Goal: Task Accomplishment & Management: Use online tool/utility

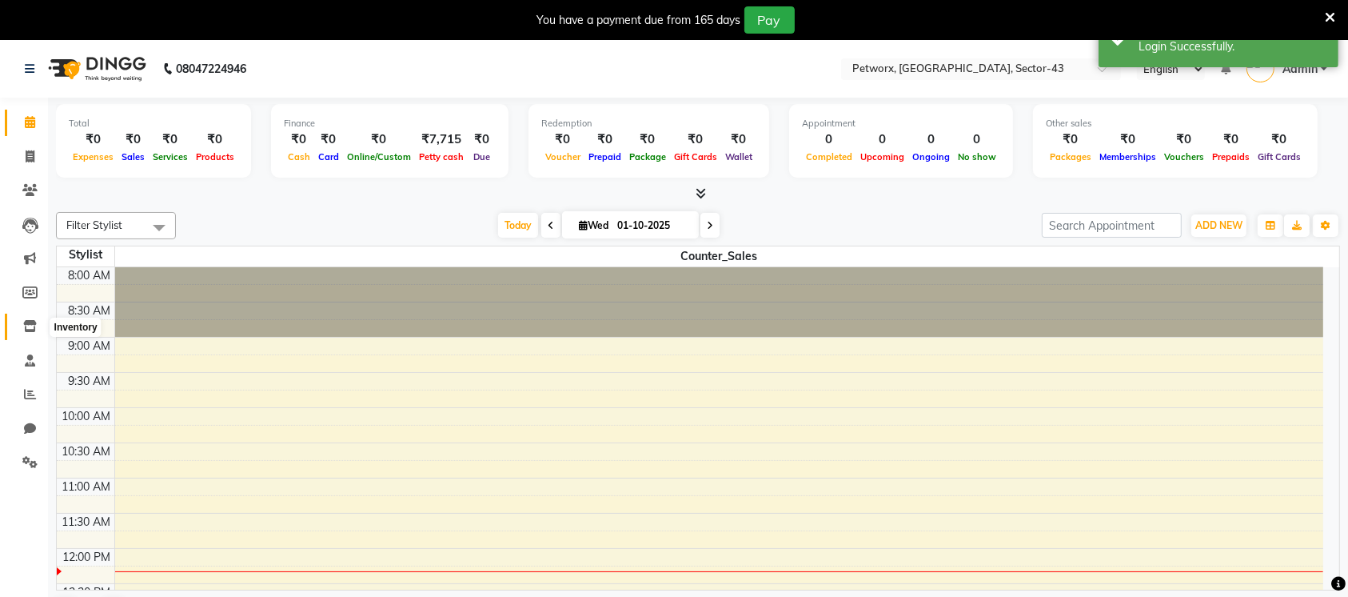
click at [30, 323] on icon at bounding box center [30, 326] width 14 height 12
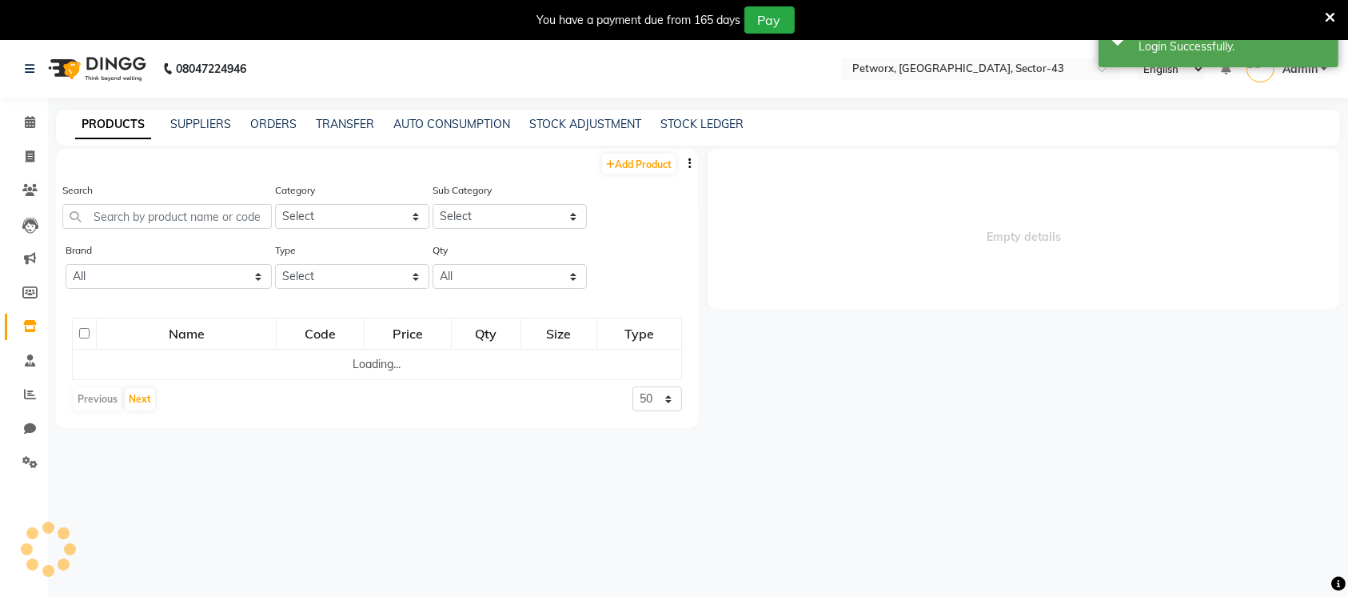
select select
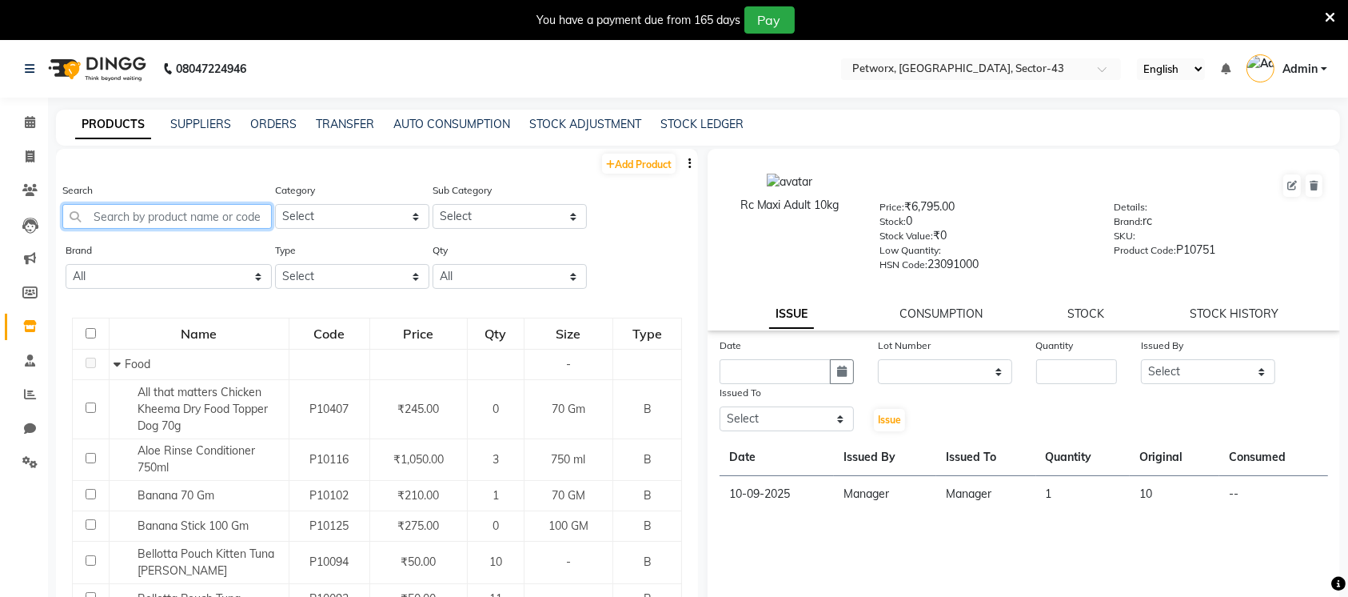
click at [192, 218] on input "text" at bounding box center [167, 216] width 210 height 25
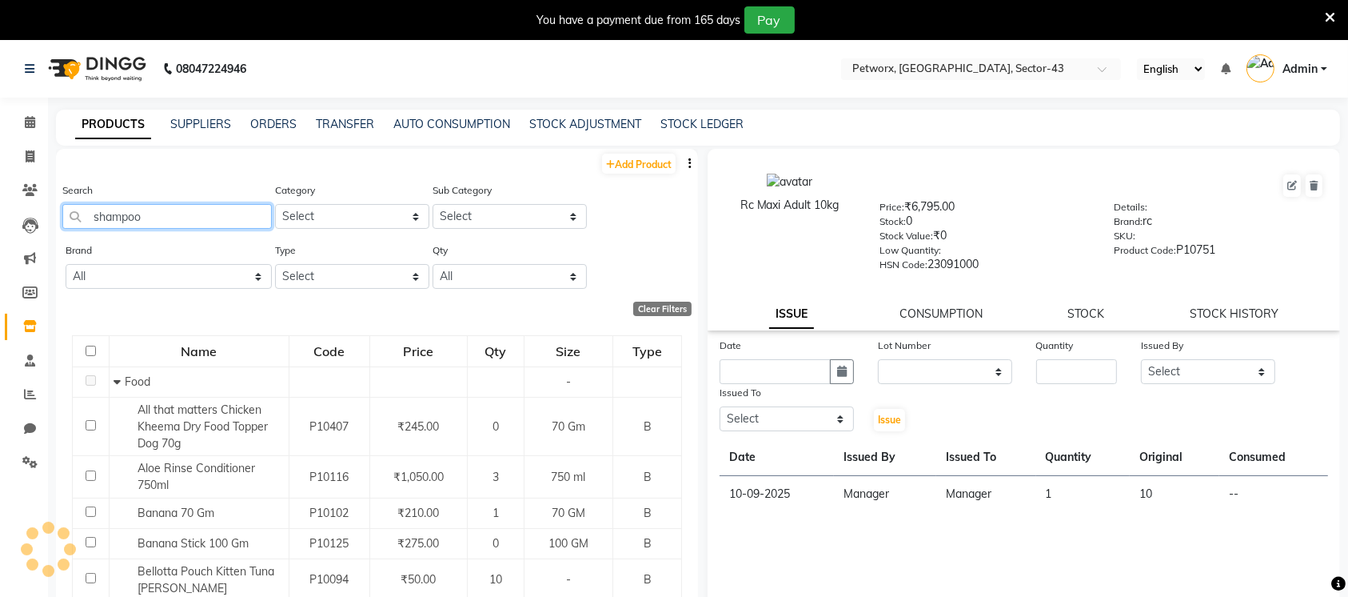
type input "shampoo"
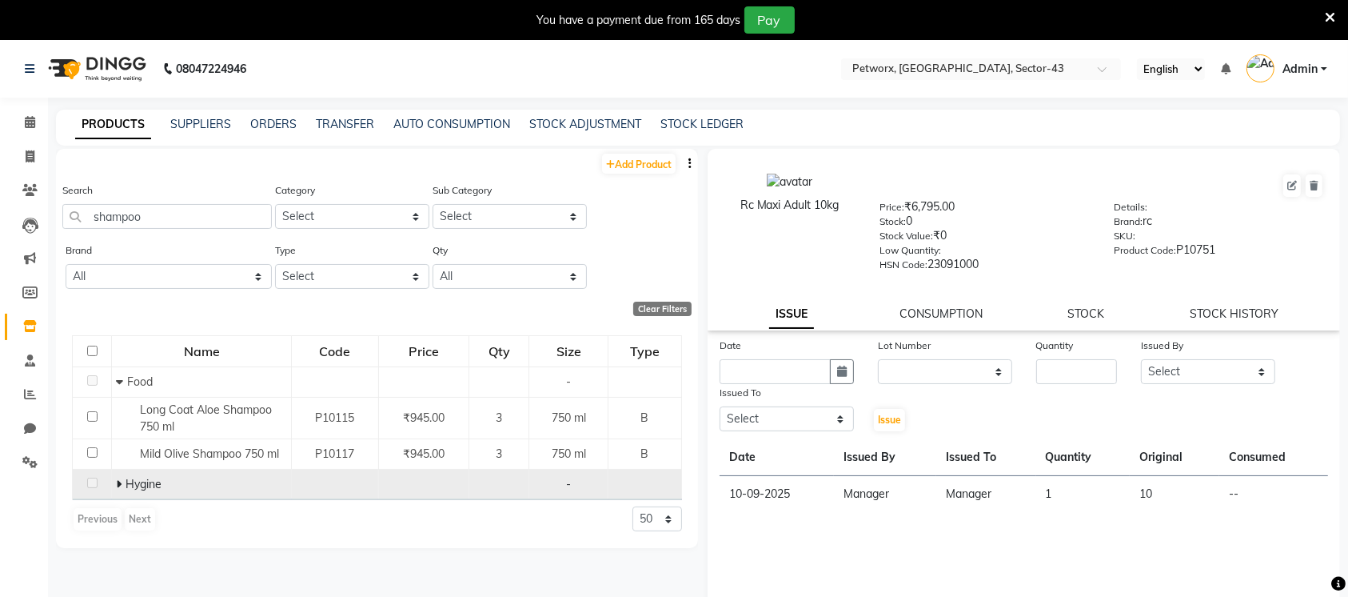
click at [142, 486] on span "Hygine" at bounding box center [144, 484] width 36 height 14
click at [122, 485] on span at bounding box center [121, 484] width 10 height 14
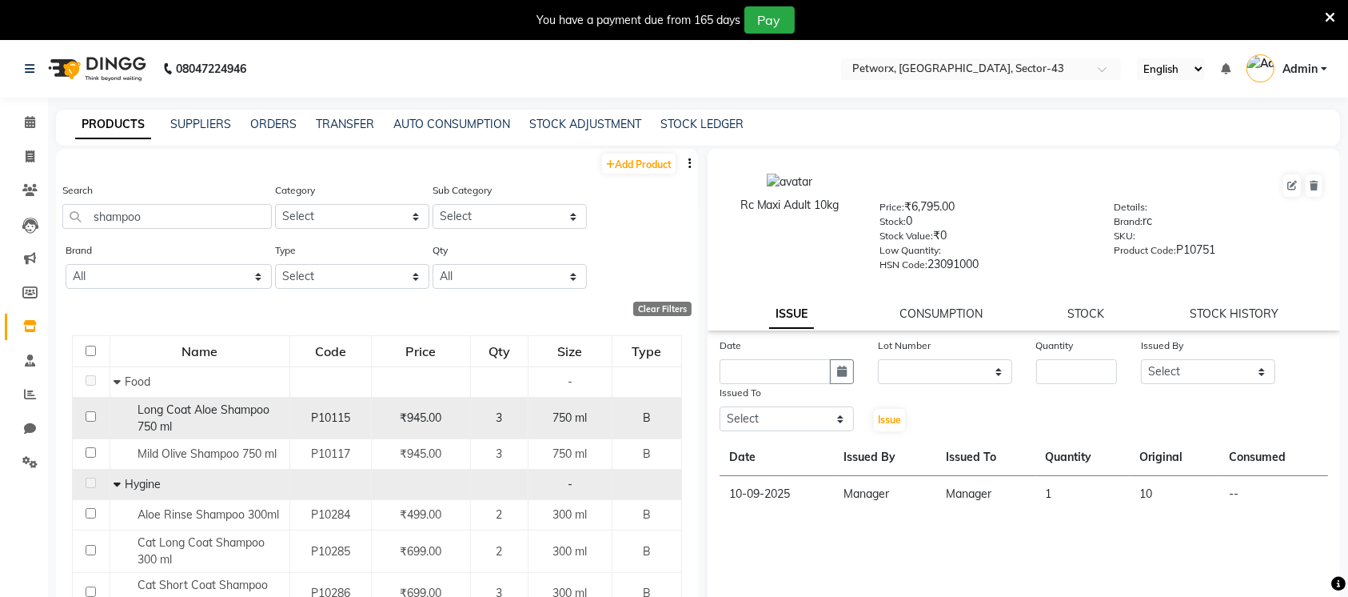
click at [251, 431] on div "Long Coat Aloe Shampoo 750 ml" at bounding box center [199, 419] width 171 height 34
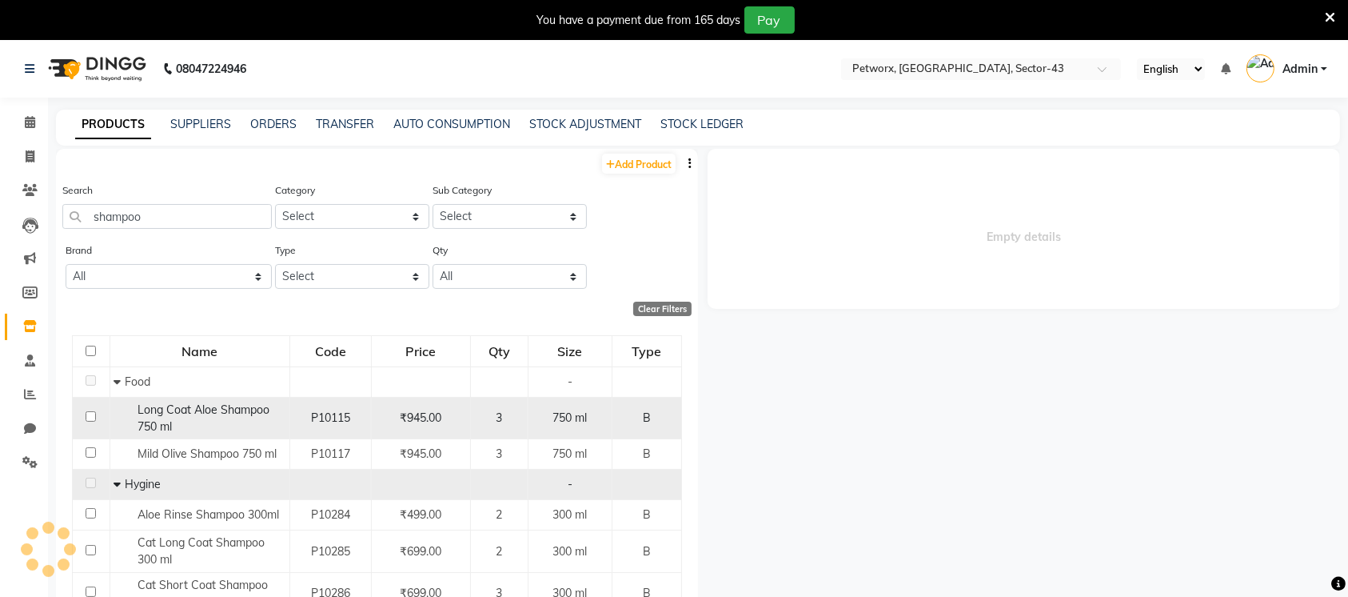
select select
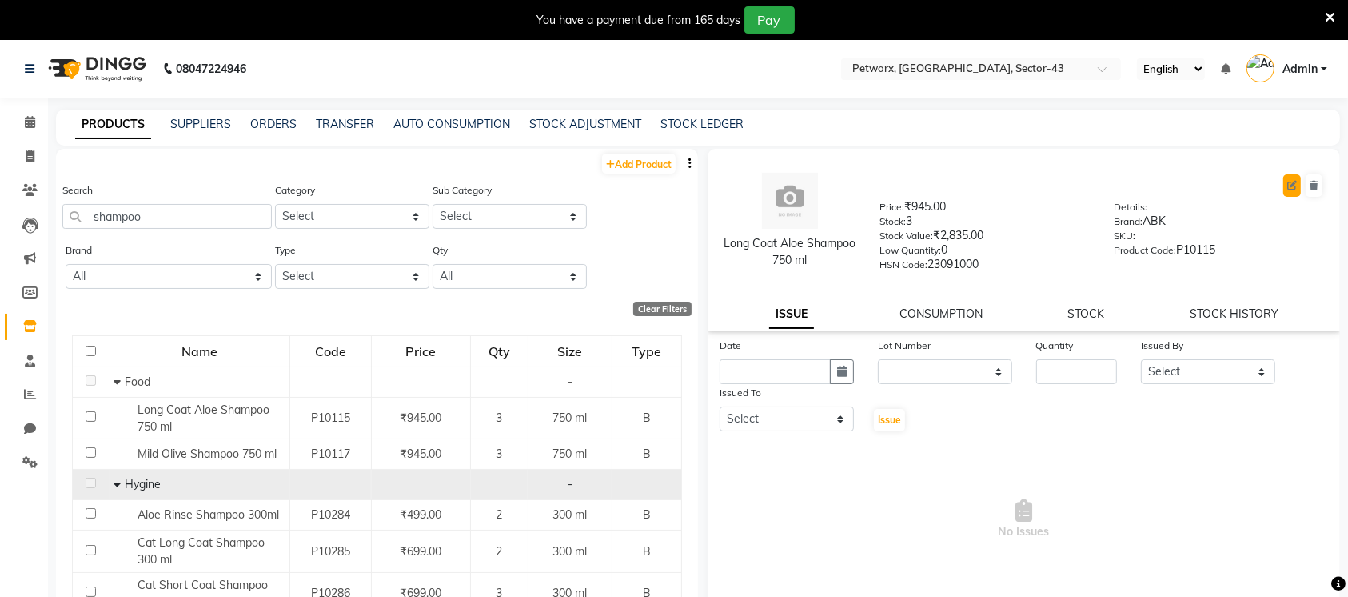
click at [1284, 189] on button at bounding box center [1293, 185] width 18 height 22
select select "B"
select select "true"
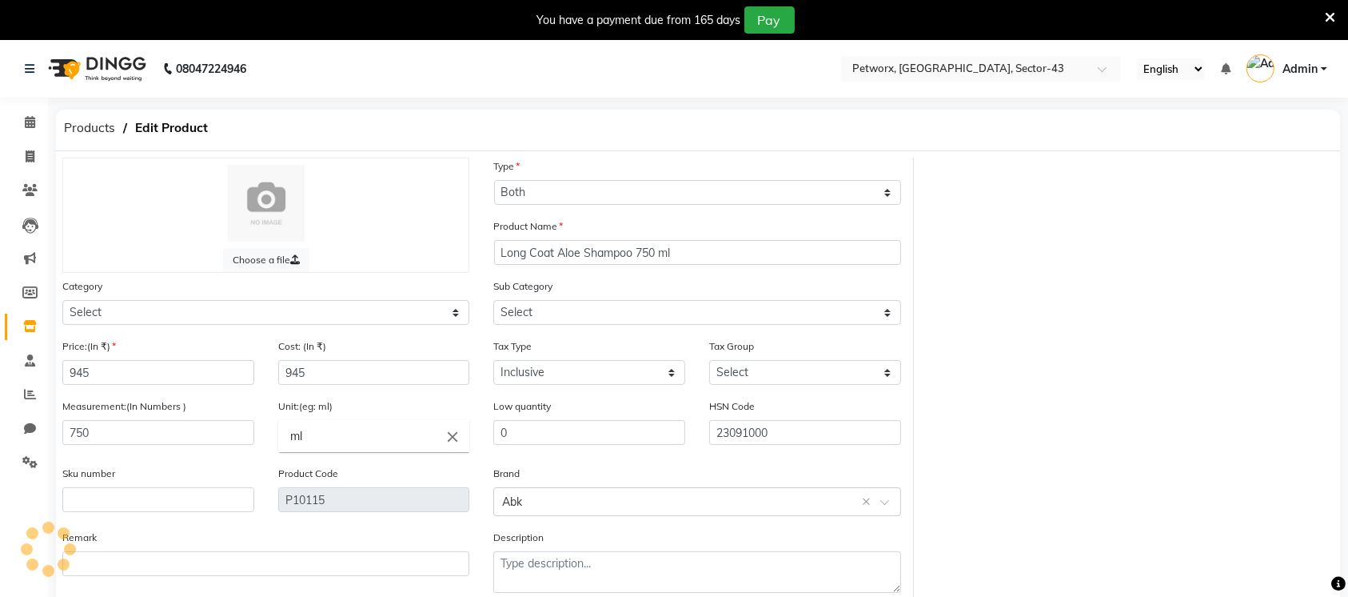
select select "1515902050"
select select "3699"
select select "15159020501"
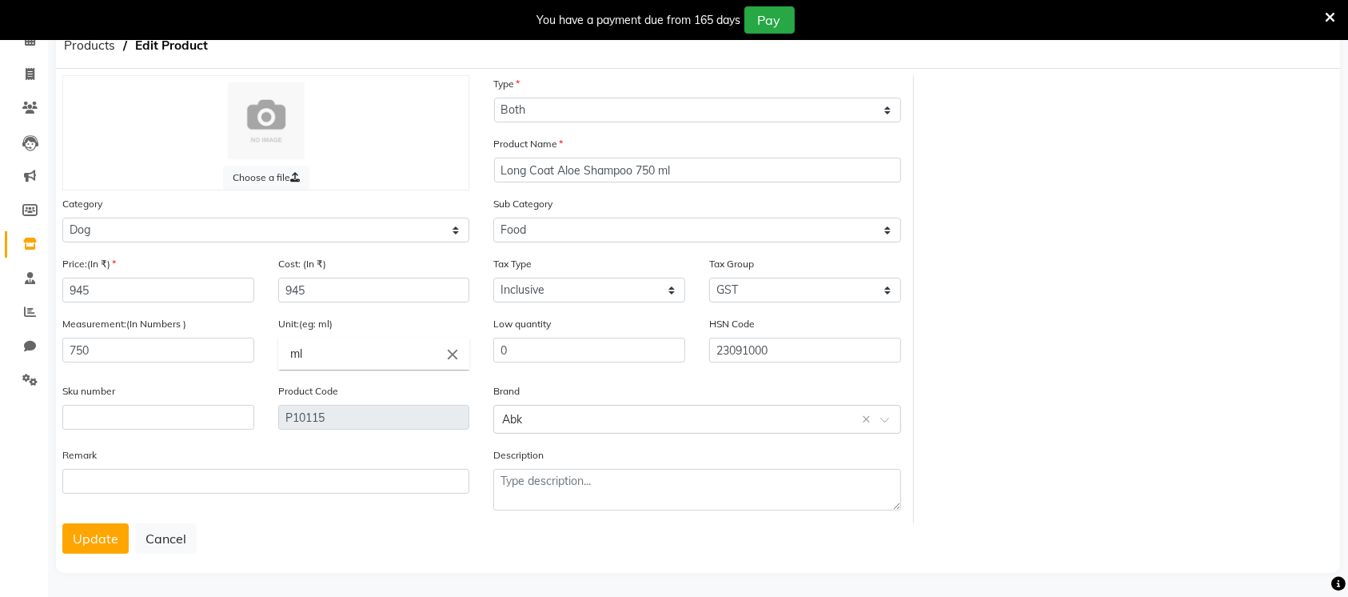
scroll to position [84, 0]
click at [790, 282] on select "Select GST 5% 12% GST 5% GST GST" at bounding box center [805, 288] width 192 height 25
select select "4251"
click at [709, 276] on select "Select GST 5% 12% GST 5% GST GST" at bounding box center [805, 288] width 192 height 25
click at [77, 537] on button "Update" at bounding box center [95, 536] width 66 height 30
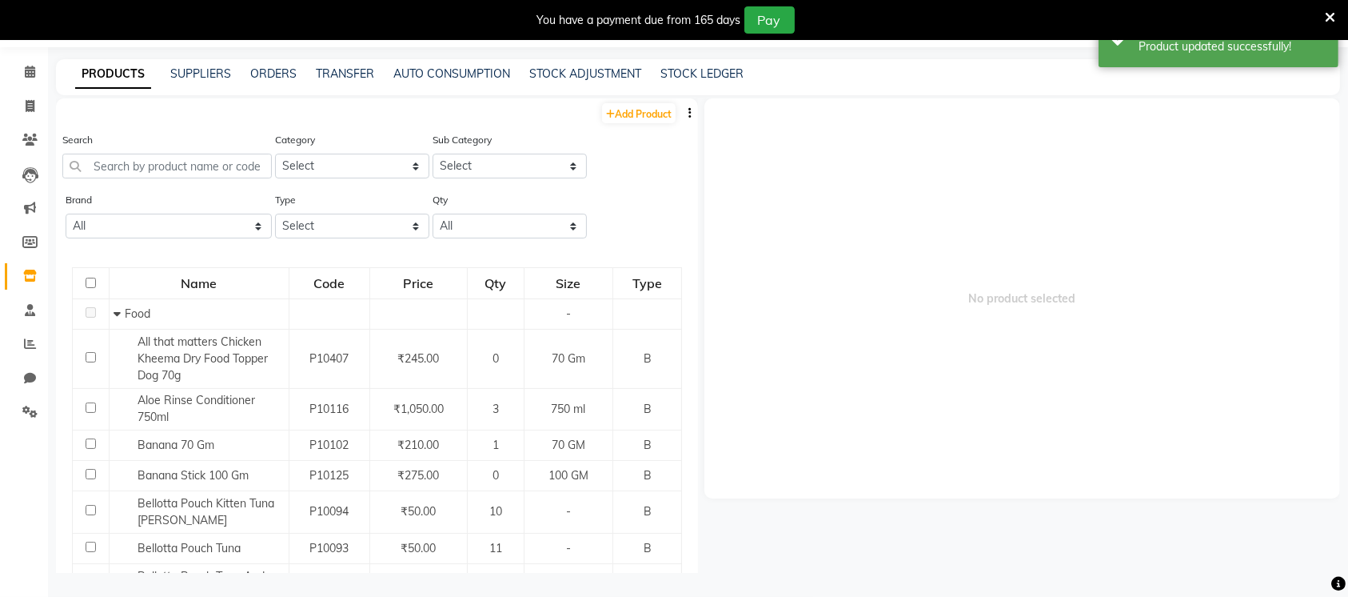
scroll to position [50, 0]
click at [247, 177] on input "text" at bounding box center [167, 166] width 210 height 25
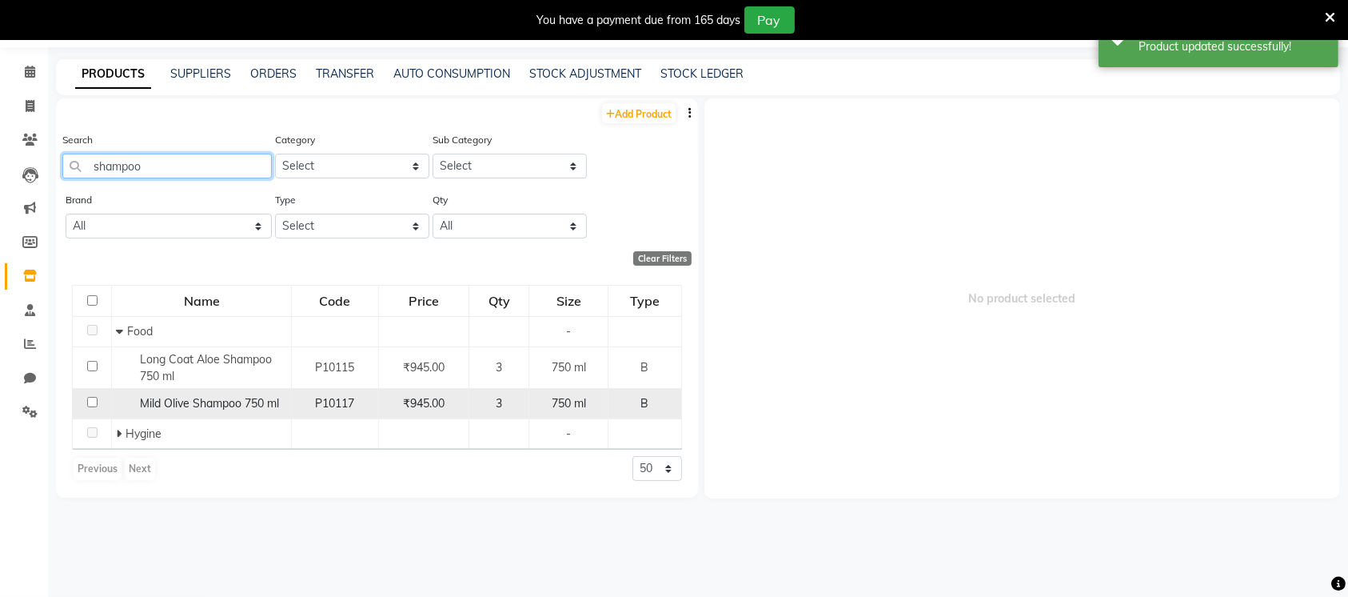
type input "shampoo"
click at [220, 400] on span "Mild Olive Shampoo 750 ml" at bounding box center [209, 403] width 139 height 14
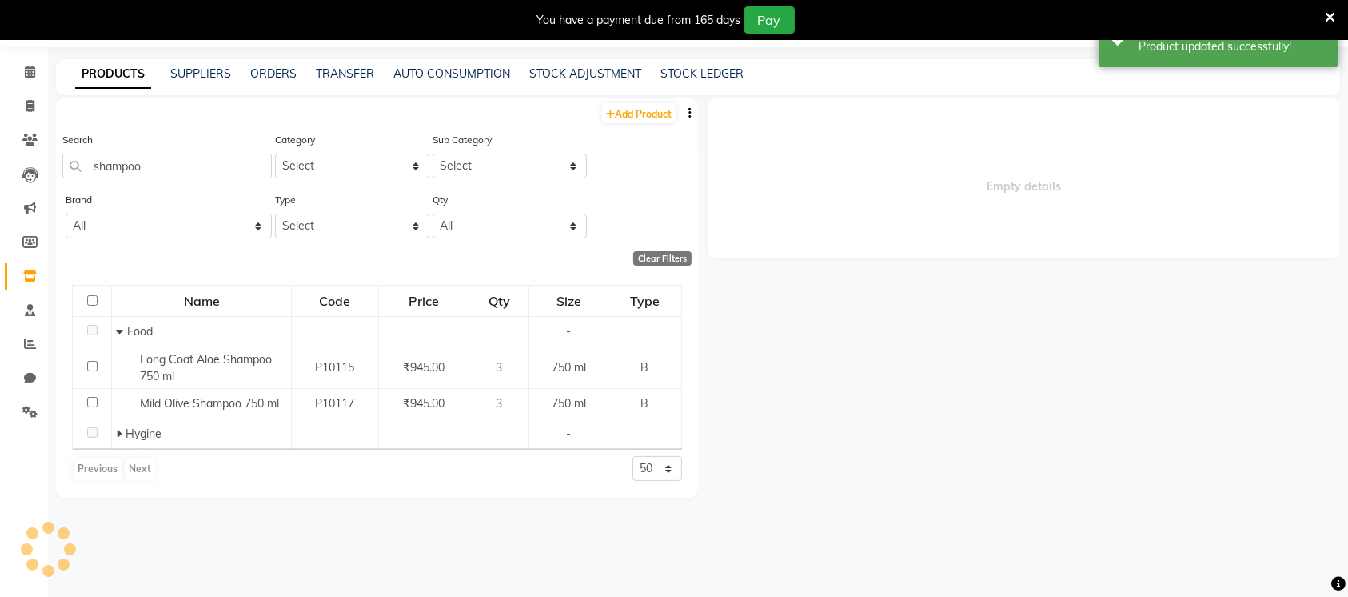
select select
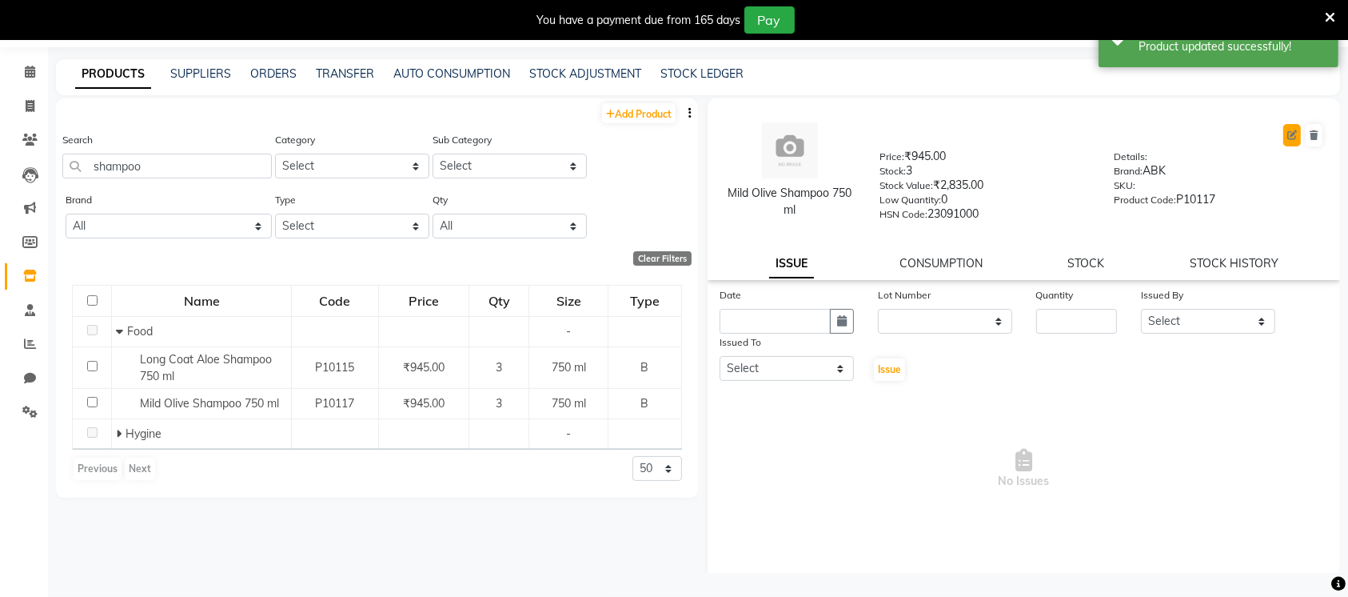
click at [1288, 138] on icon at bounding box center [1293, 135] width 10 height 10
select select "true"
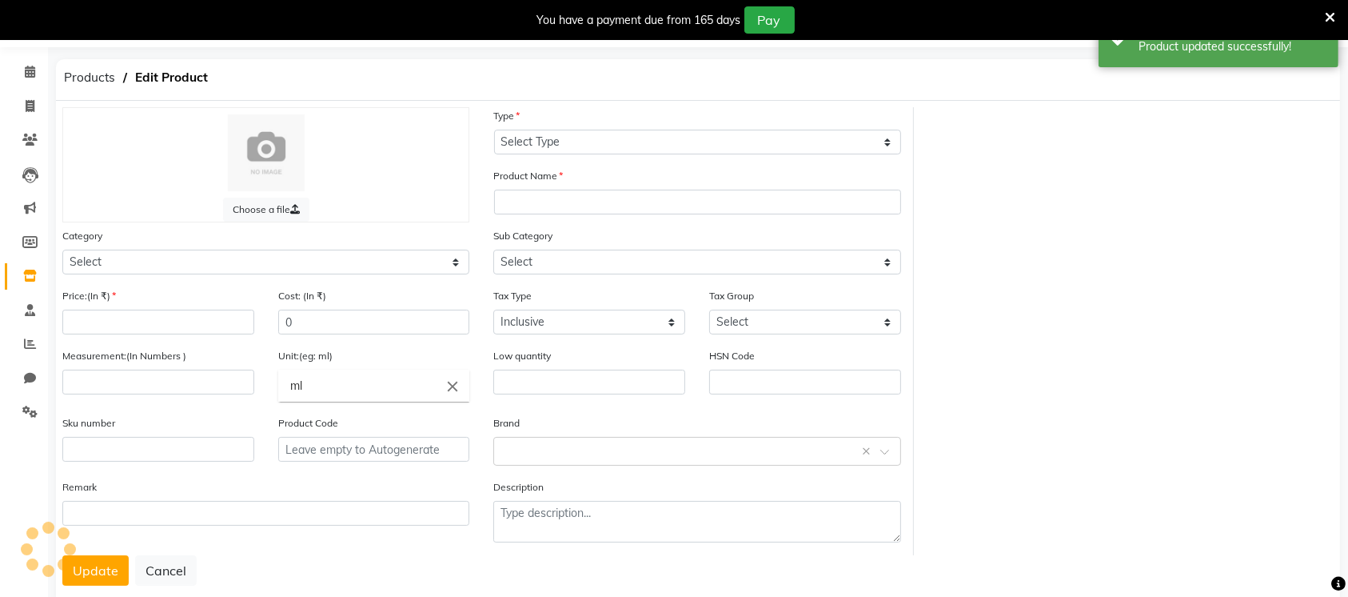
select select "B"
type input "Mild Olive Shampoo 750 ml"
select select
type input "945"
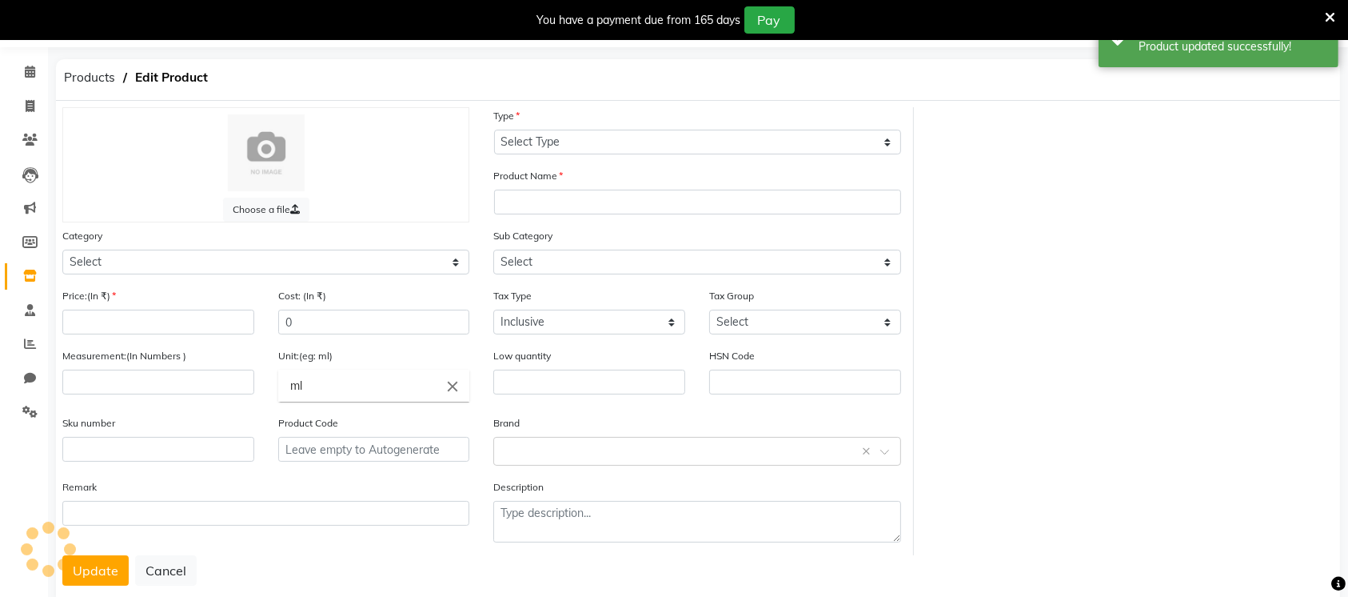
type input "945"
select select
type input "750"
type input "0"
type input "23091000"
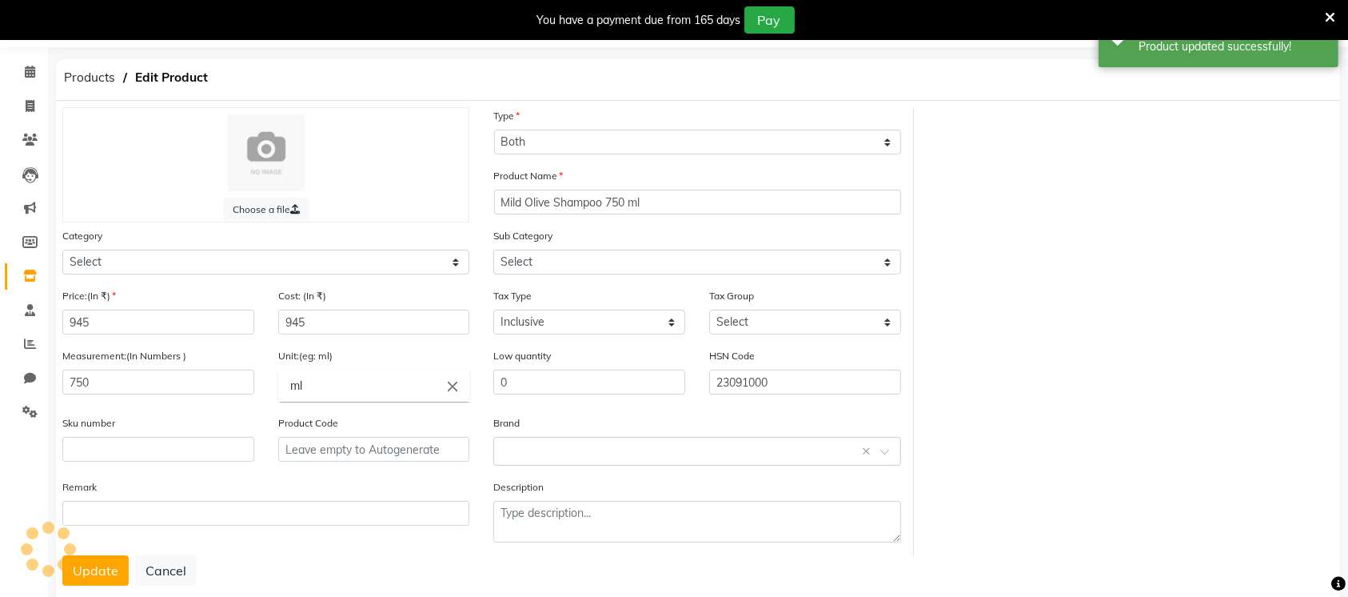
type input "P10117"
select select "1515902050"
select select "15159020501"
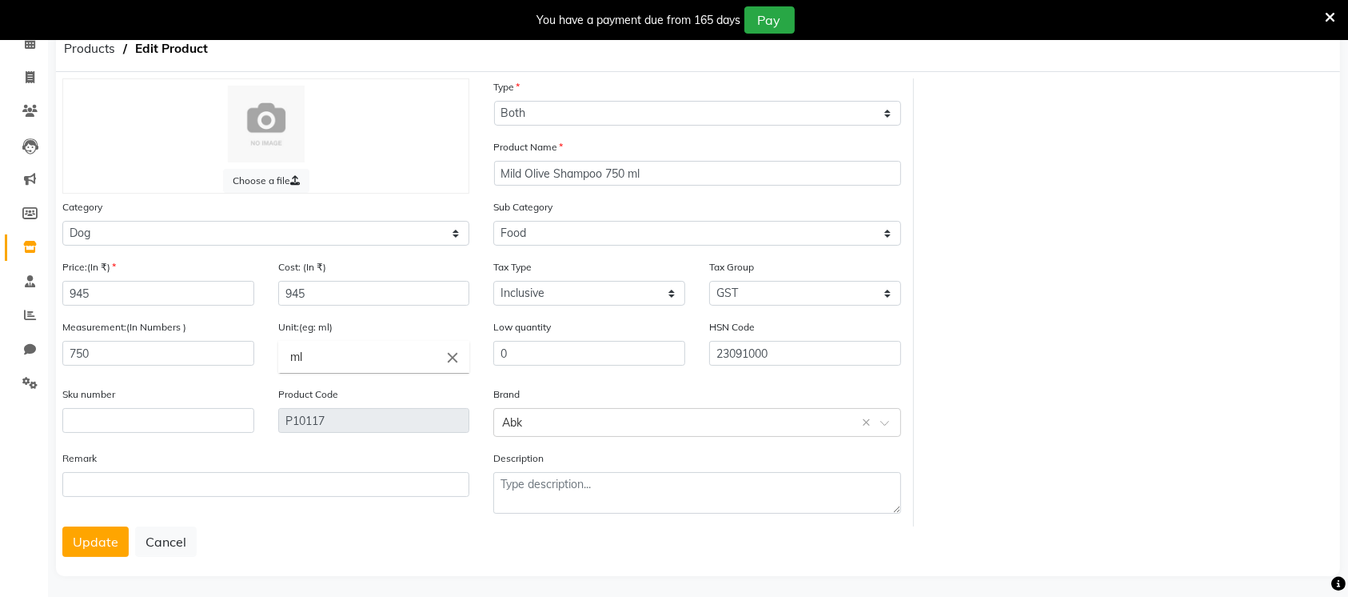
scroll to position [84, 0]
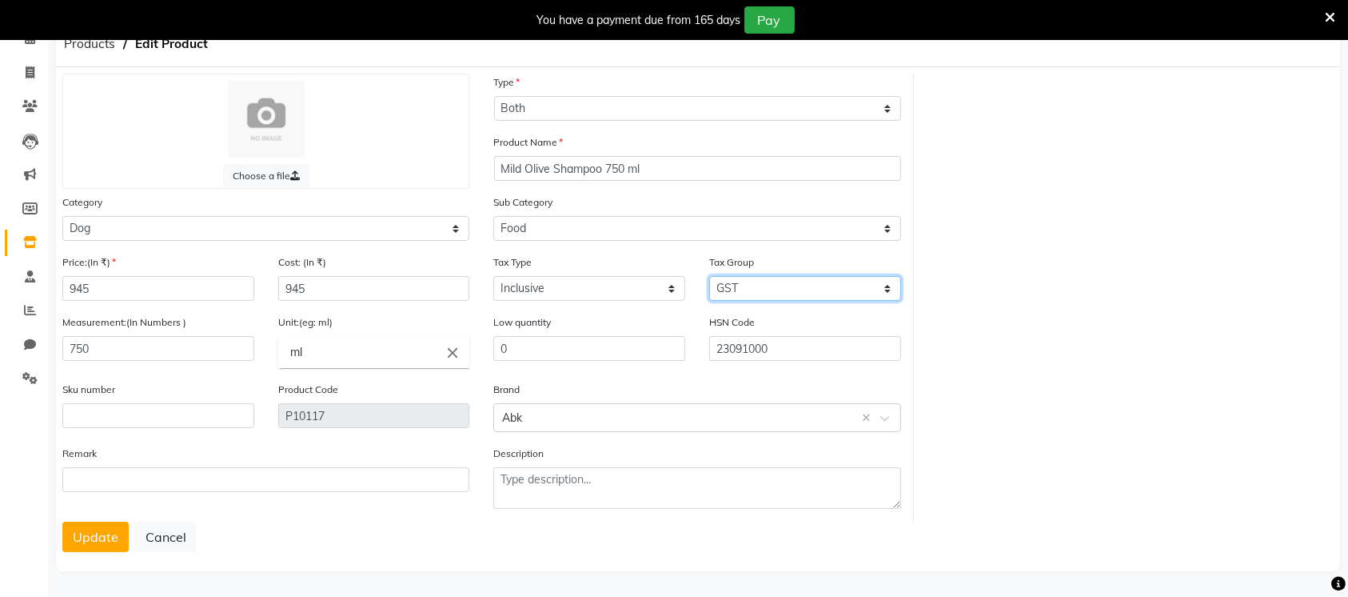
click at [817, 293] on select "Select GST 5% 12% GST 5% GST GST" at bounding box center [805, 288] width 192 height 25
select select "4251"
click at [709, 276] on select "Select GST 5% 12% GST 5% GST GST" at bounding box center [805, 288] width 192 height 25
click at [102, 534] on button "Update" at bounding box center [95, 536] width 66 height 30
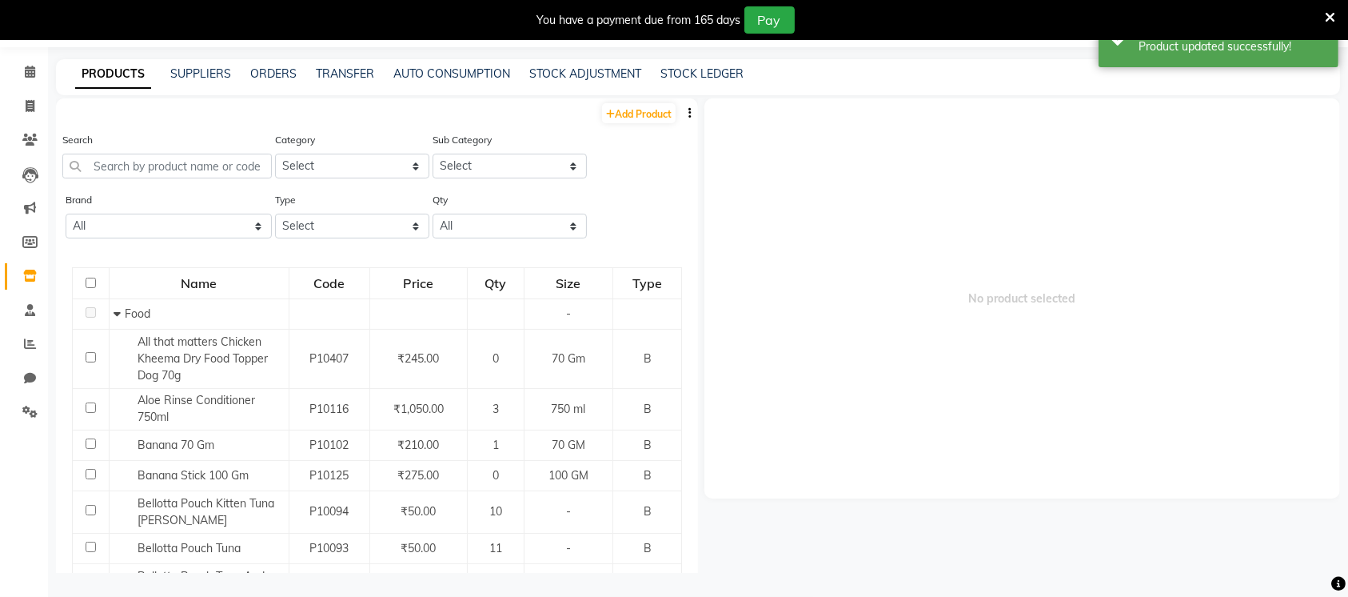
scroll to position [50, 0]
click at [194, 176] on input "text" at bounding box center [167, 166] width 210 height 25
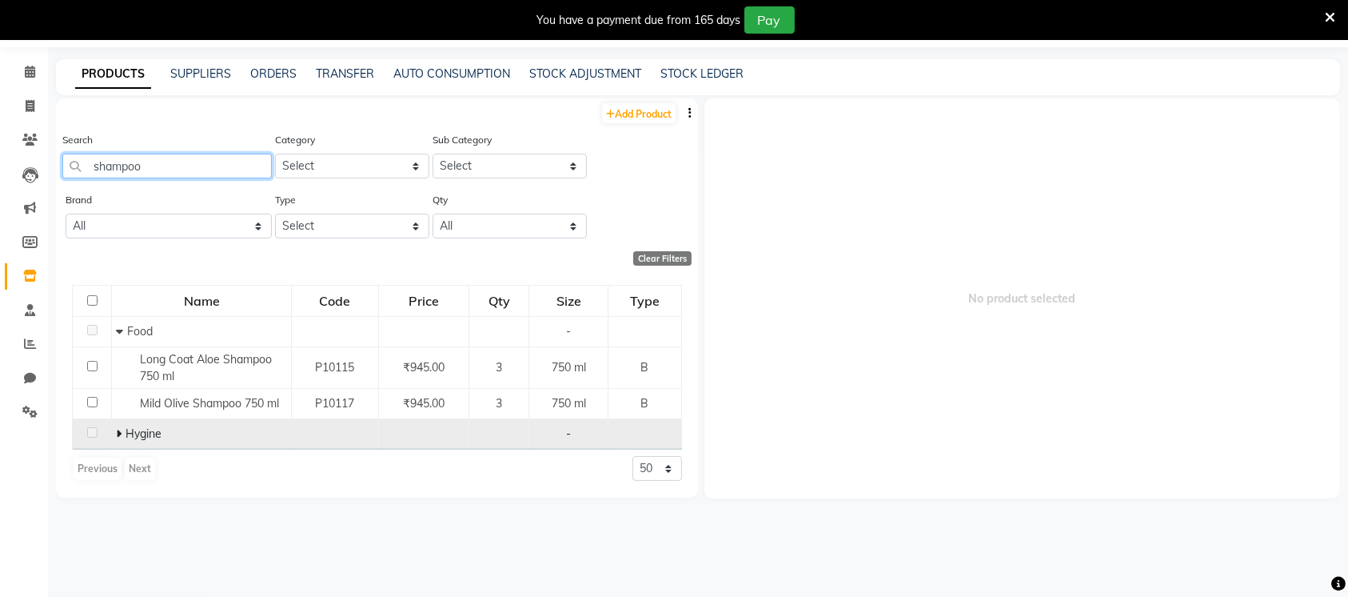
type input "shampoo"
click at [128, 437] on span "Hygine" at bounding box center [144, 433] width 36 height 14
click at [123, 432] on span at bounding box center [121, 433] width 10 height 14
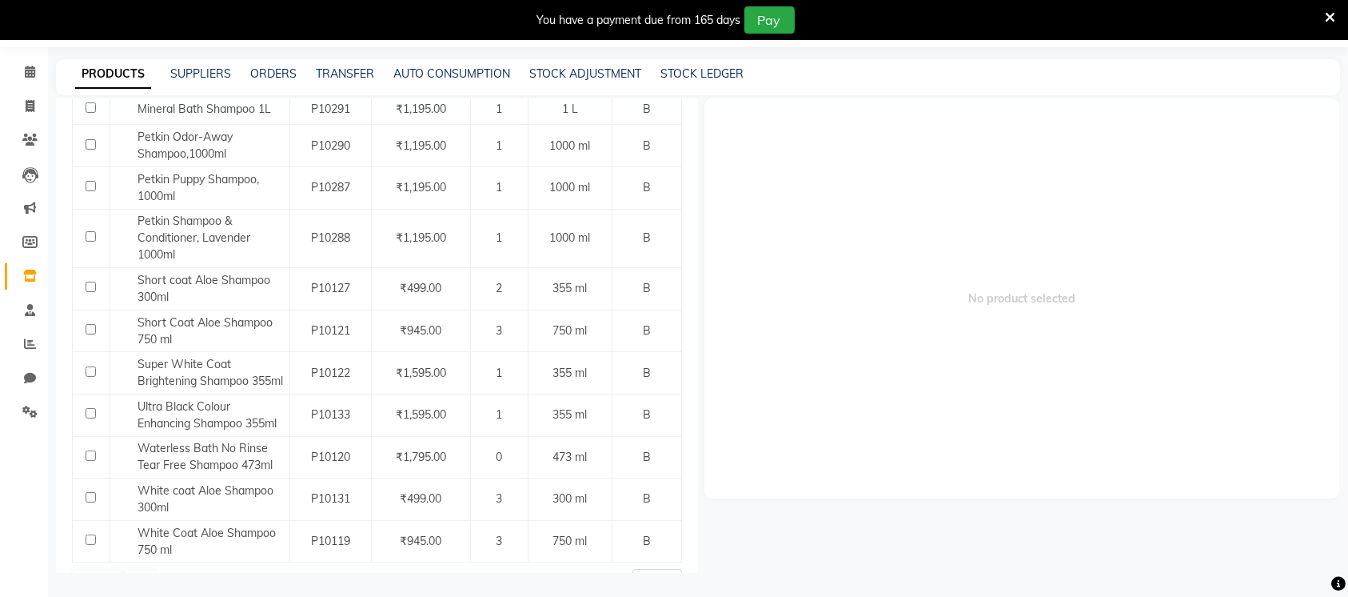
scroll to position [709, 0]
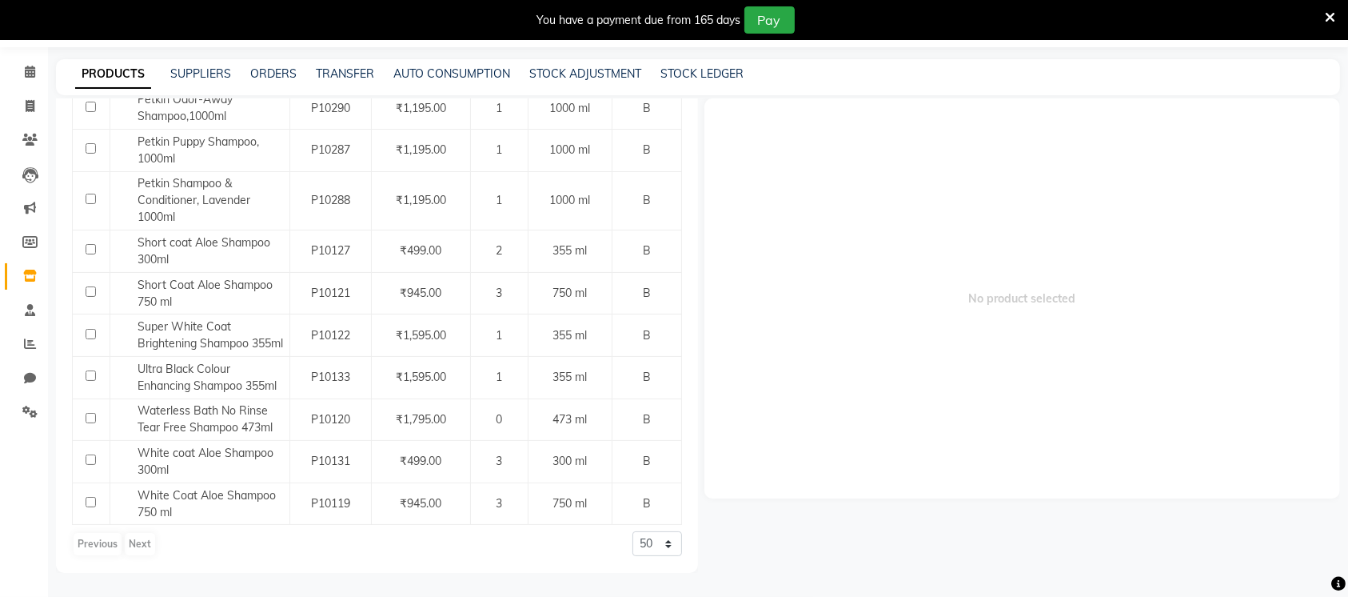
click at [889, 381] on span "No product selected" at bounding box center [1023, 298] width 636 height 400
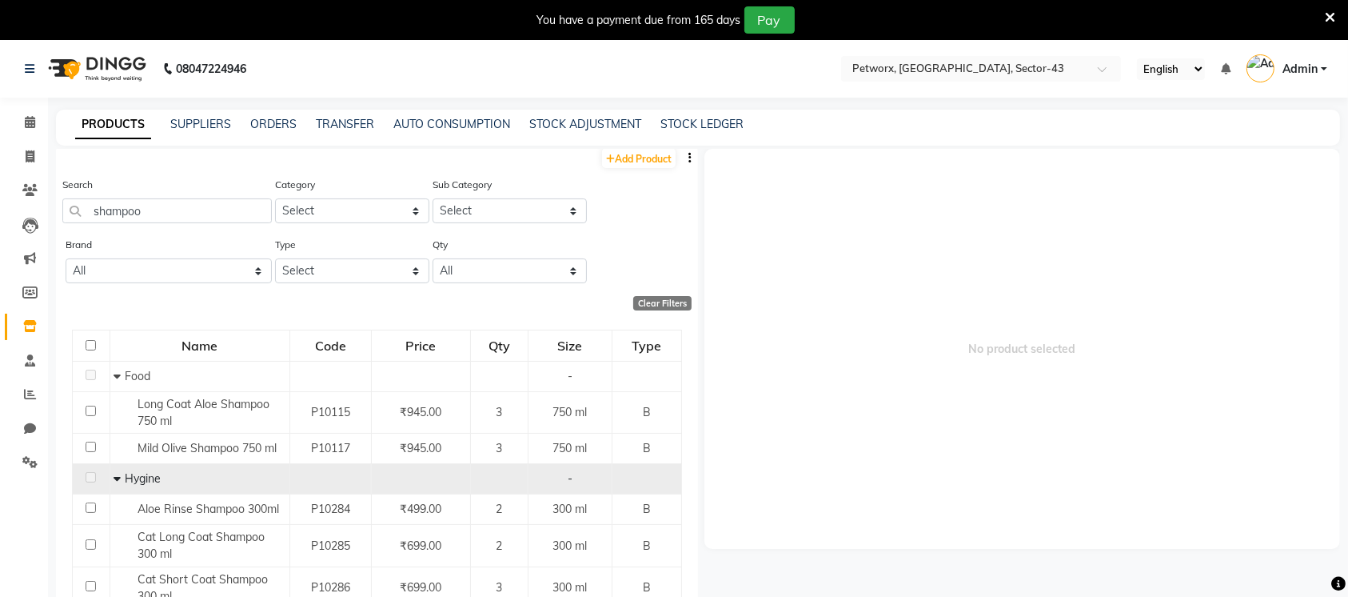
scroll to position [0, 0]
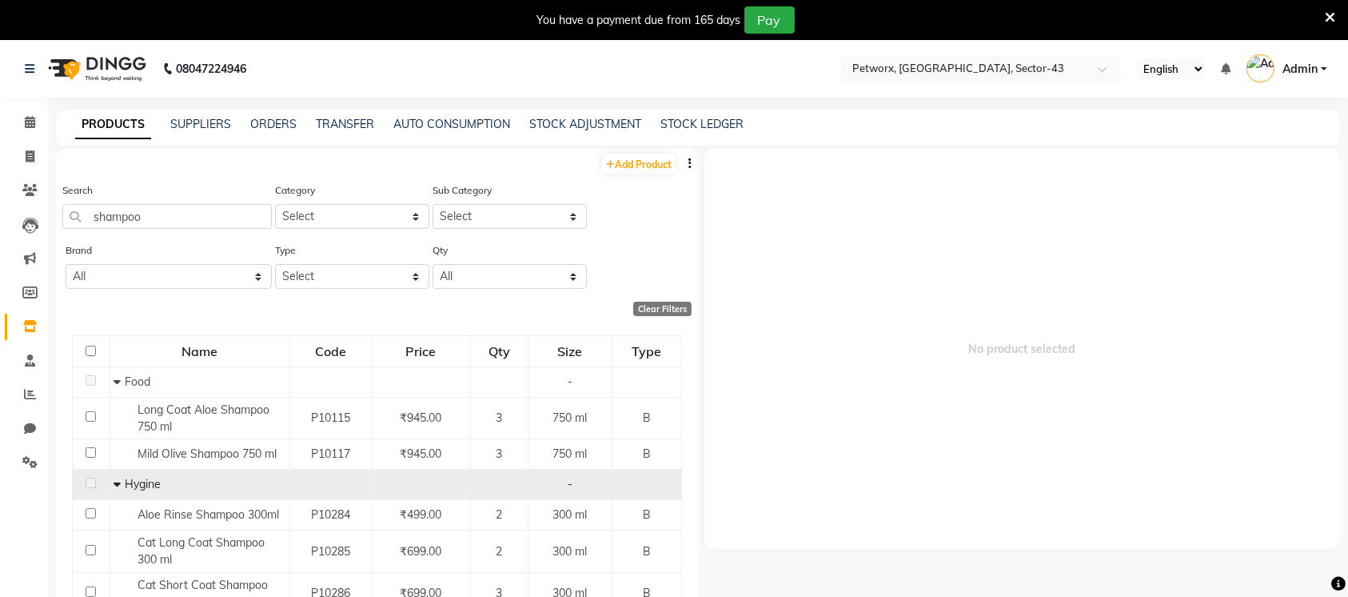
click at [689, 158] on icon "button" at bounding box center [690, 163] width 3 height 11
click at [627, 149] on div "IMPORT" at bounding box center [623, 154] width 52 height 20
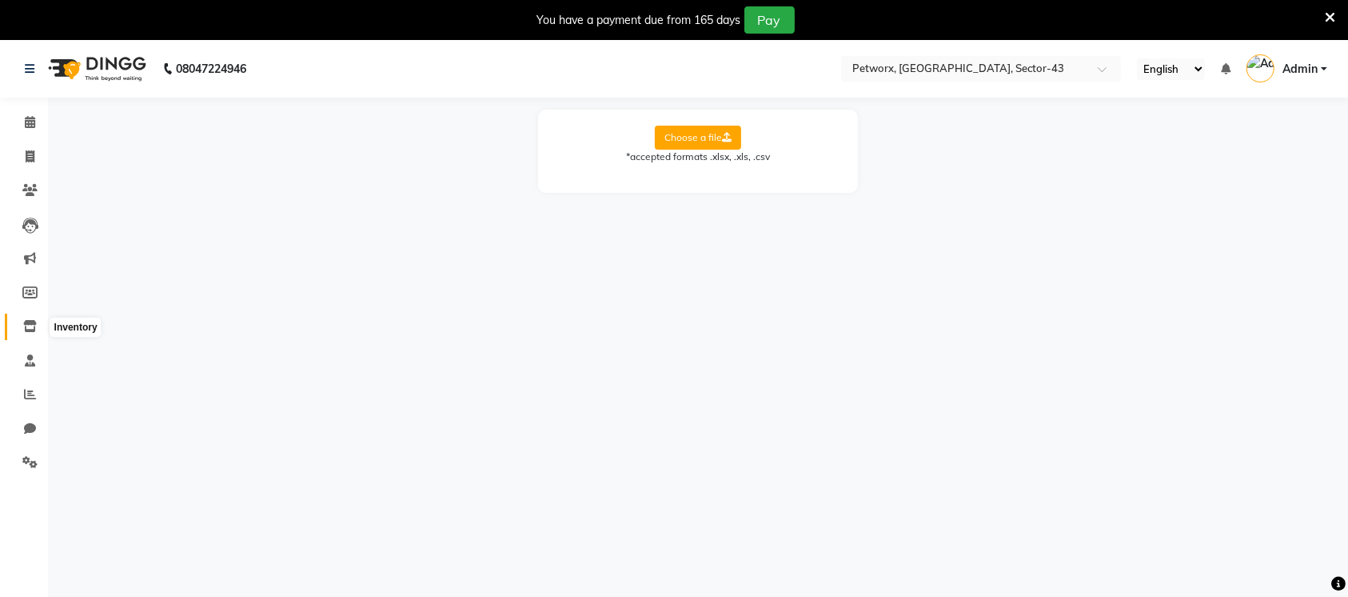
click at [31, 326] on icon at bounding box center [30, 326] width 14 height 12
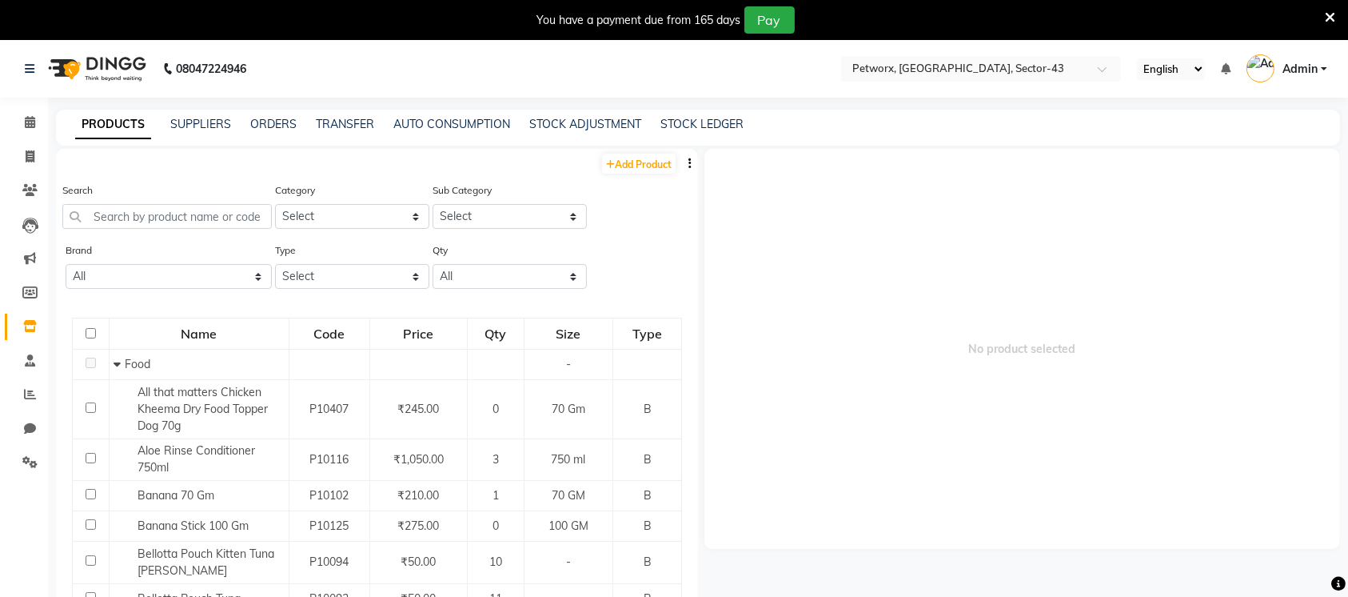
click at [682, 167] on button "button" at bounding box center [690, 163] width 16 height 17
click at [635, 166] on div "EXPORT" at bounding box center [623, 174] width 52 height 20
click at [689, 158] on icon "button" at bounding box center [690, 163] width 3 height 11
click at [621, 154] on div "IMPORT" at bounding box center [623, 154] width 52 height 20
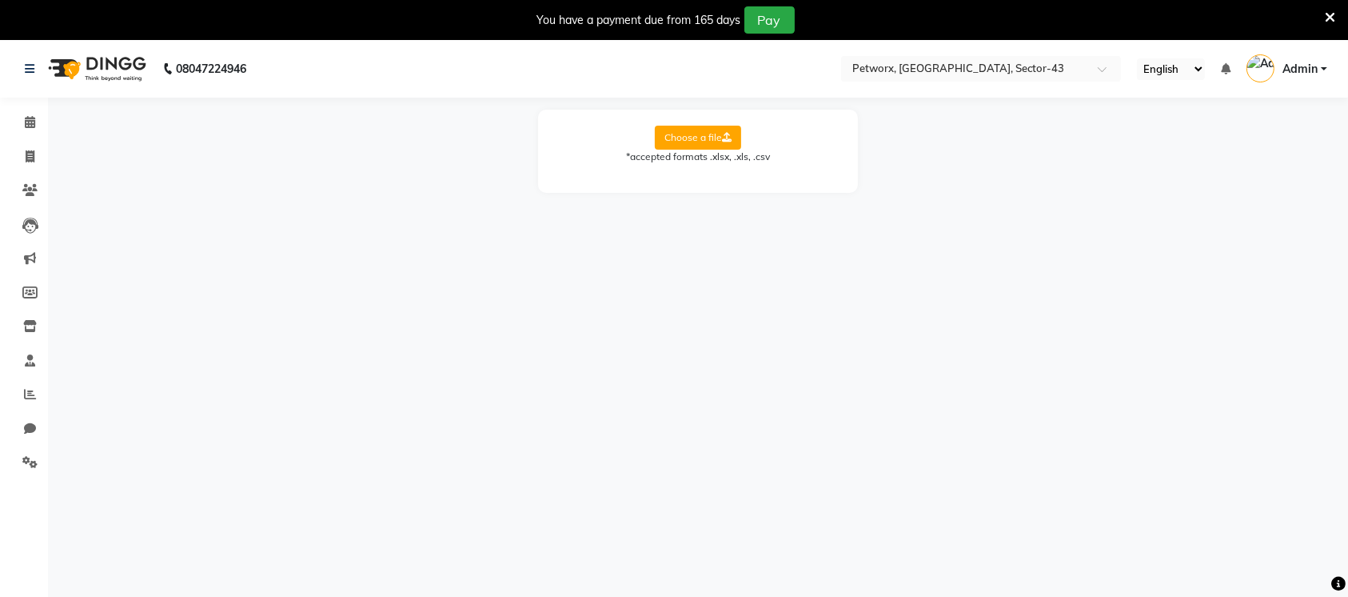
click at [701, 134] on label "Choose a file" at bounding box center [698, 138] width 86 height 24
click at [0, 0] on input "Choose a file" at bounding box center [0, 0] width 0 height 0
click at [787, 190] on select "Select Sheet Sheet1" at bounding box center [770, 189] width 120 height 25
select select "Sheet1"
click at [710, 177] on select "Select Sheet Sheet1" at bounding box center [770, 189] width 120 height 25
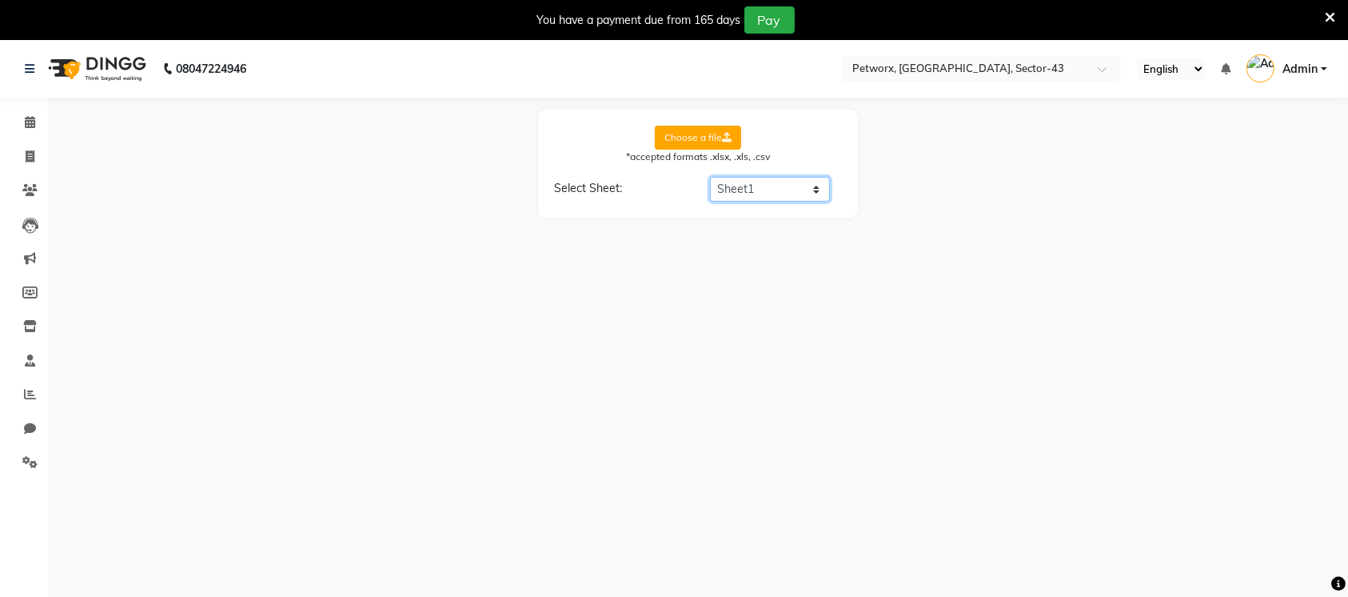
select select "product name"
select select "product code"
select select "product category"
select select "product sub-category"
select select "quantity"
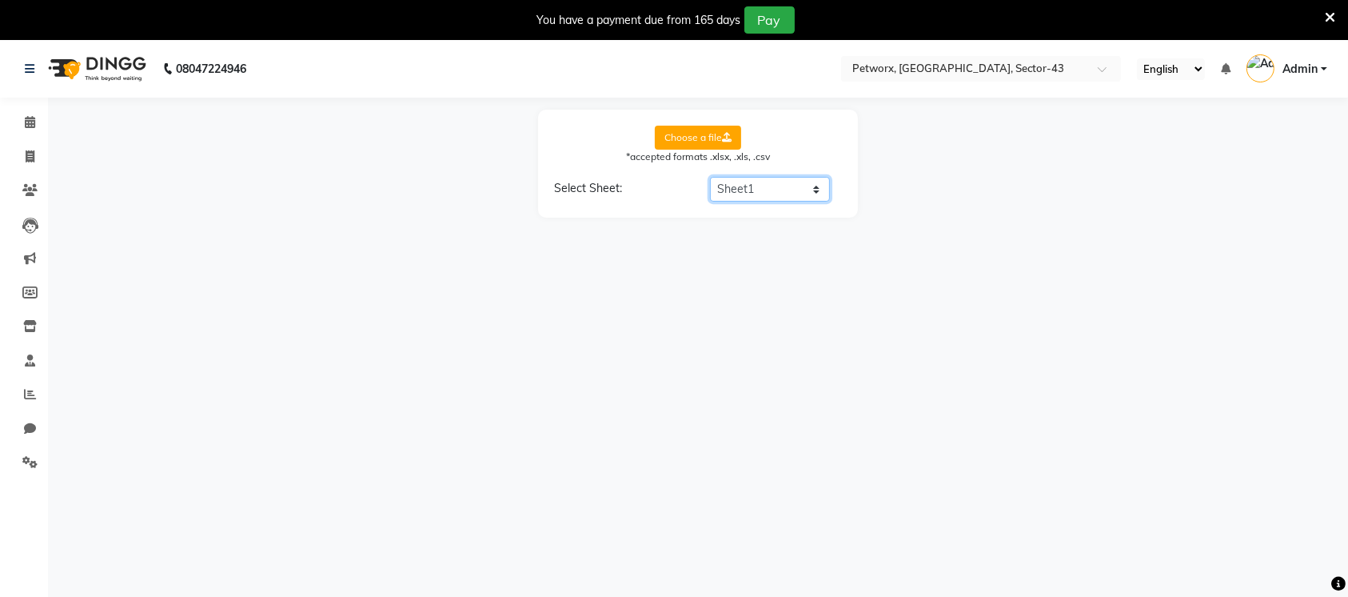
select select "price"
select select "cost"
select select "tax group"
select select "tax inclusive"
select select "size"
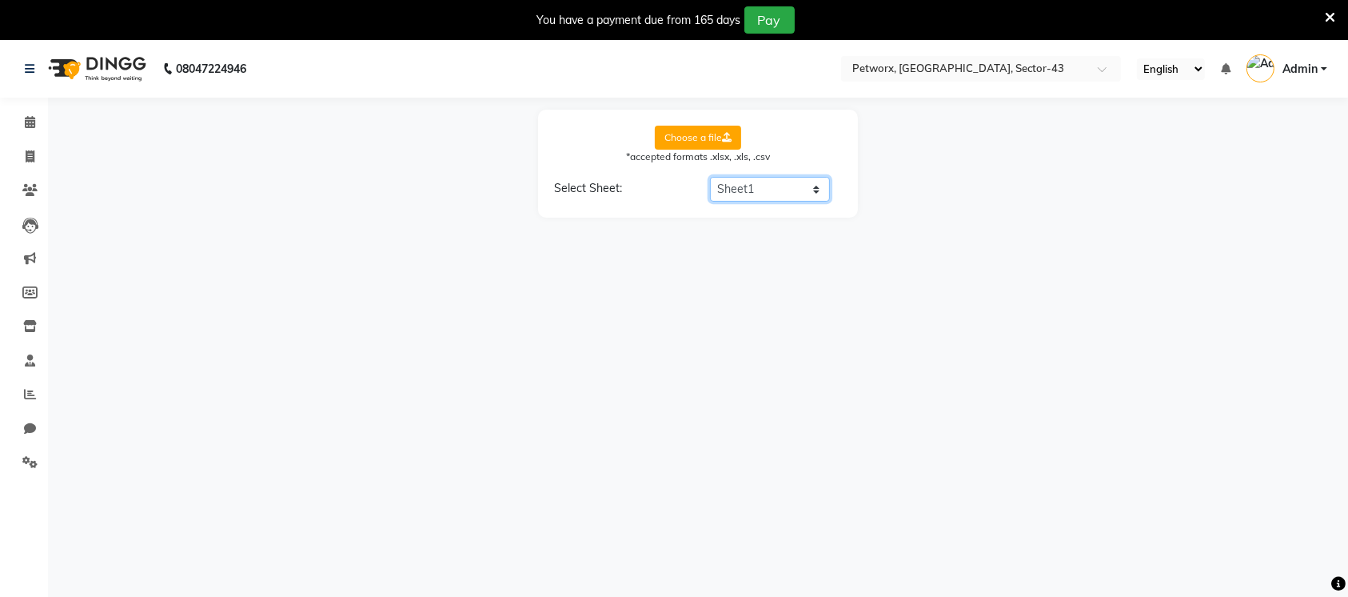
select select "unit"
select select "sku"
select select "brand"
select select "sac code"
select select "description"
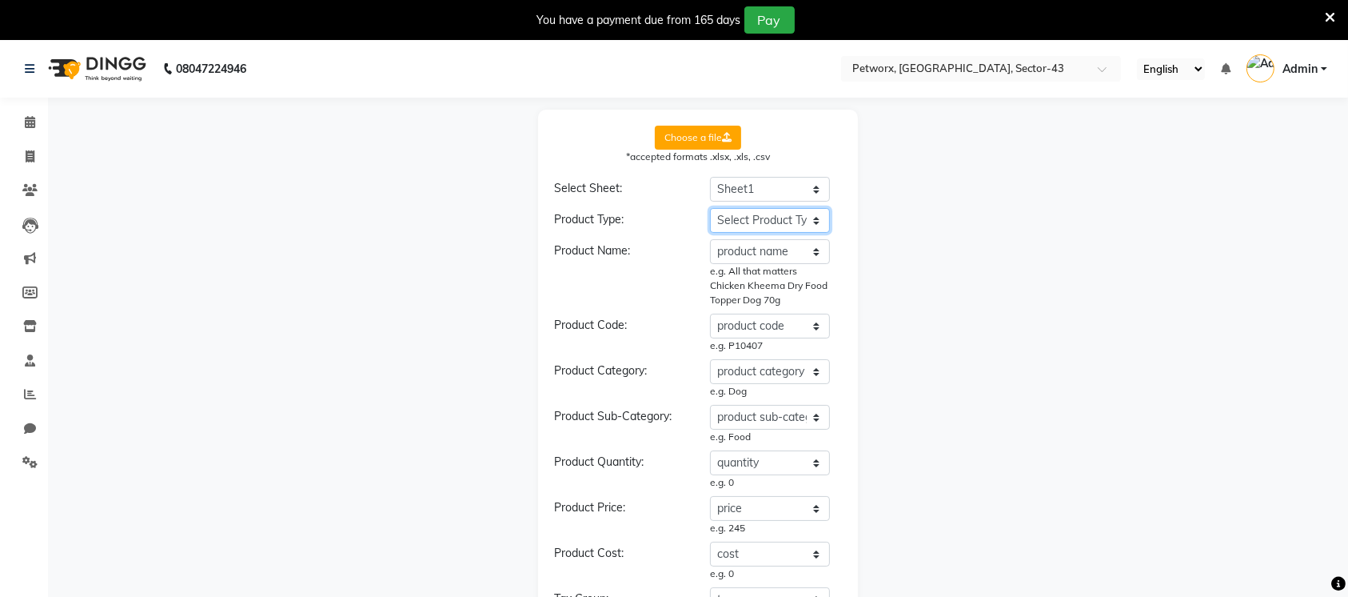
click at [768, 214] on select "Select Product Type product name product code product category product sub-cate…" at bounding box center [770, 220] width 120 height 25
select select "type"
click at [710, 208] on select "Select Product Type product name product code product category product sub-cate…" at bounding box center [770, 220] width 120 height 25
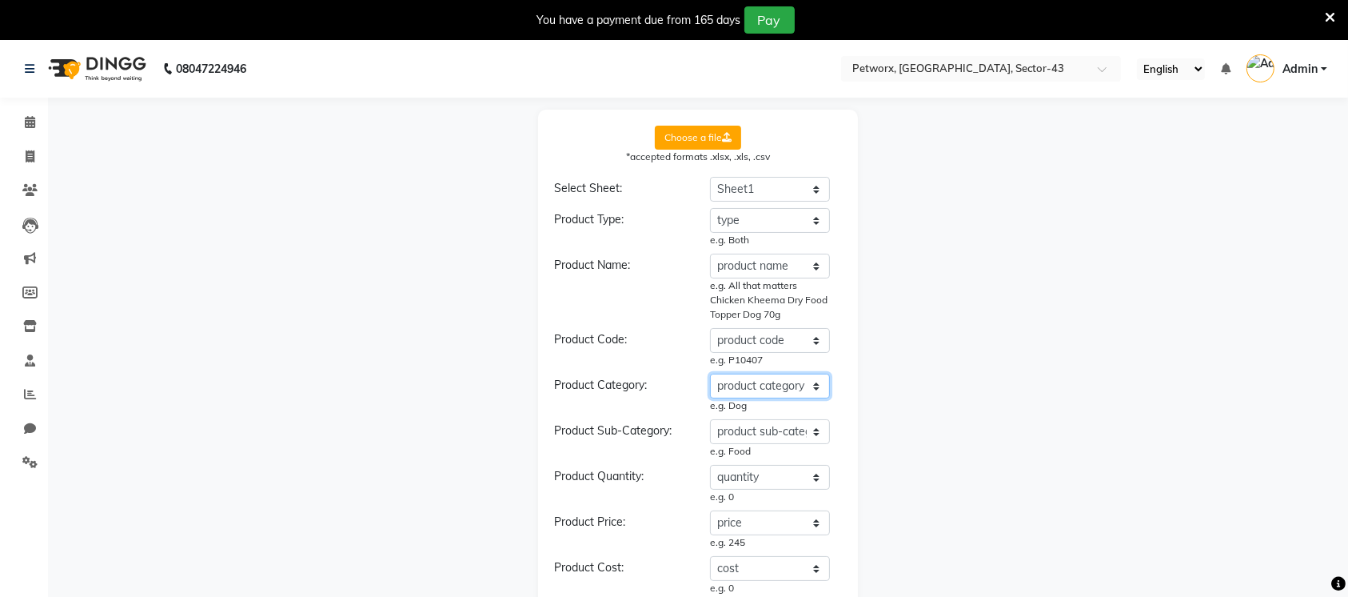
drag, startPoint x: 753, startPoint y: 374, endPoint x: 865, endPoint y: -130, distance: 516.0
click at [865, 0] on html "08047224946 Select Location × Petworx, [GEOGRAPHIC_DATA], Sector-43 English ENG…" at bounding box center [674, 298] width 1348 height 597
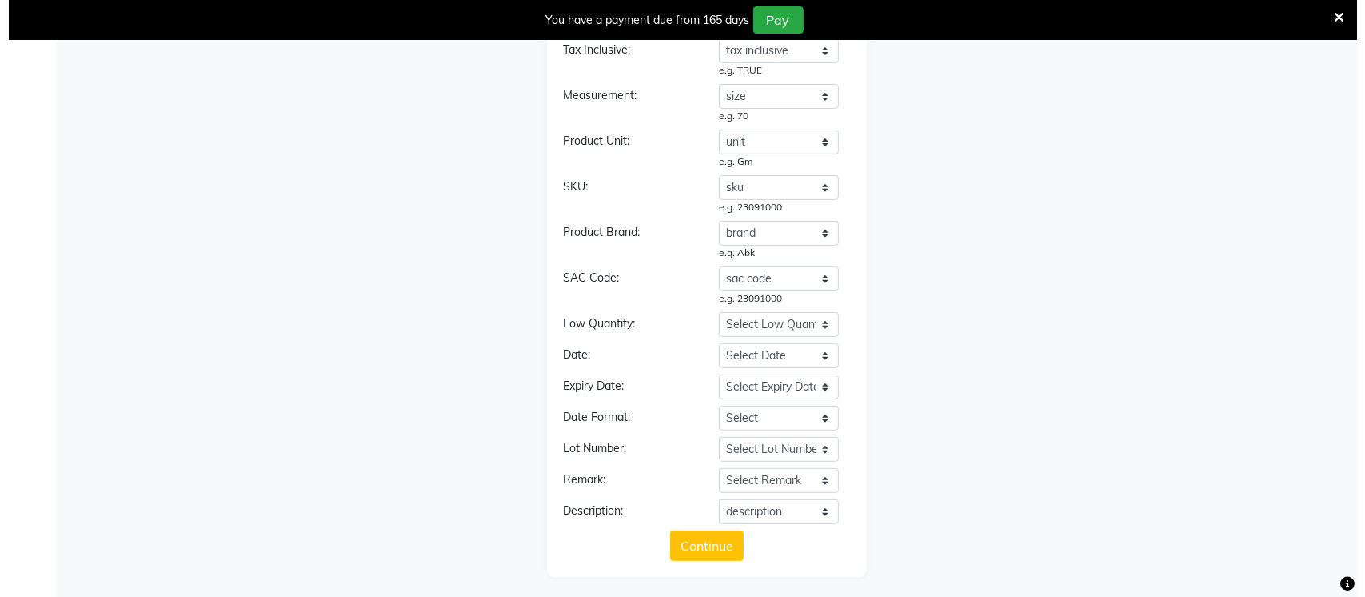
scroll to position [613, 0]
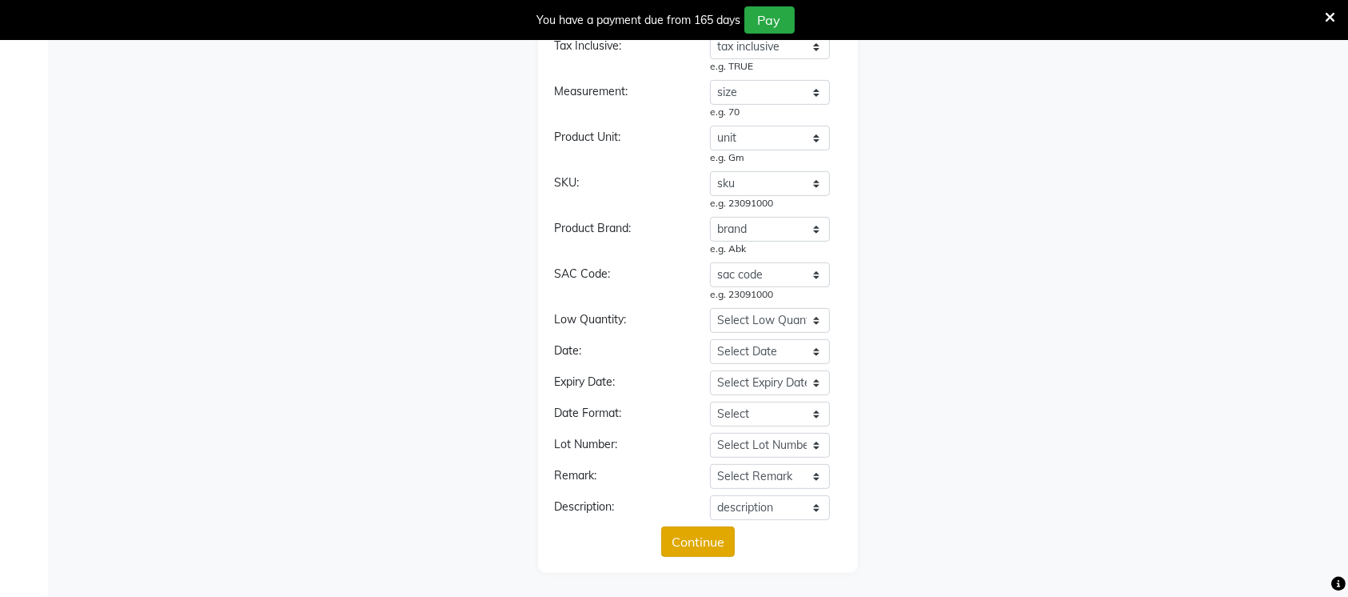
click at [684, 539] on button "Continue" at bounding box center [698, 541] width 74 height 30
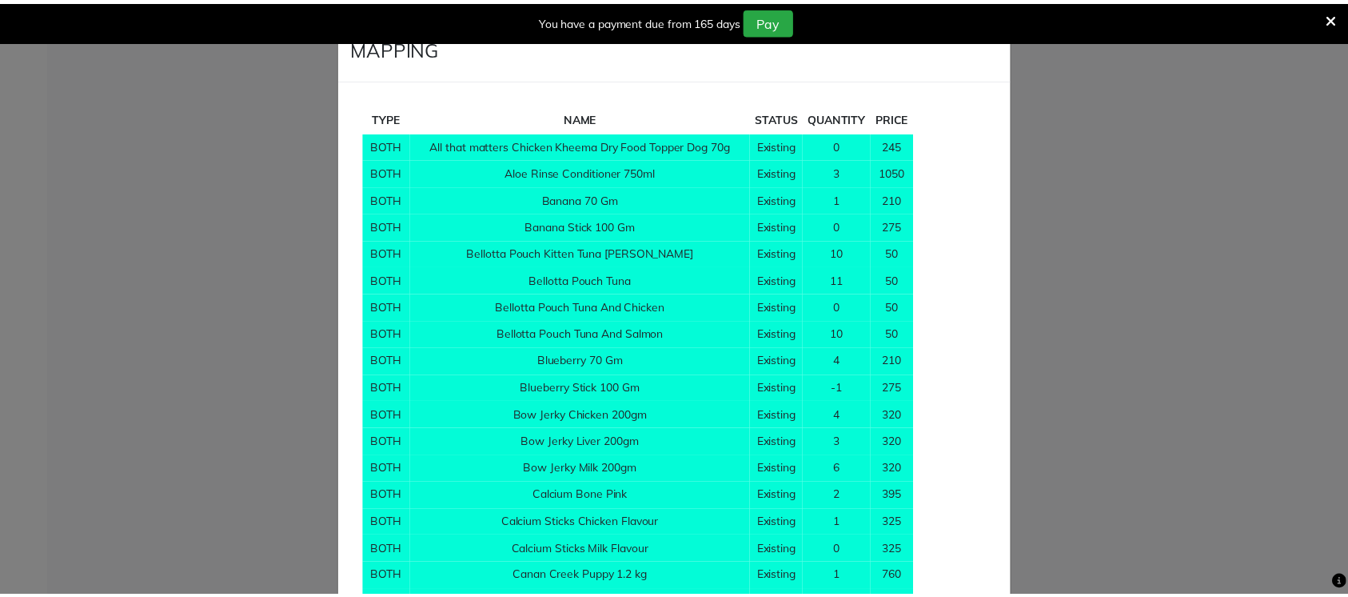
scroll to position [11344, 0]
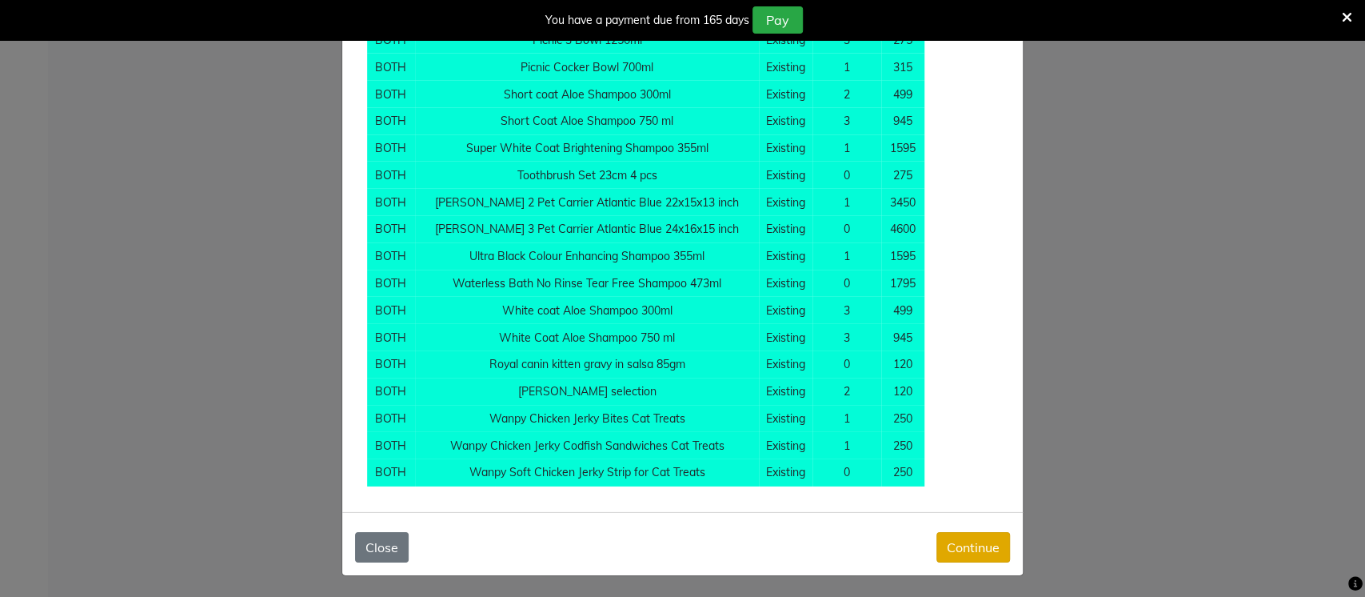
click at [969, 548] on button "Continue" at bounding box center [974, 547] width 74 height 30
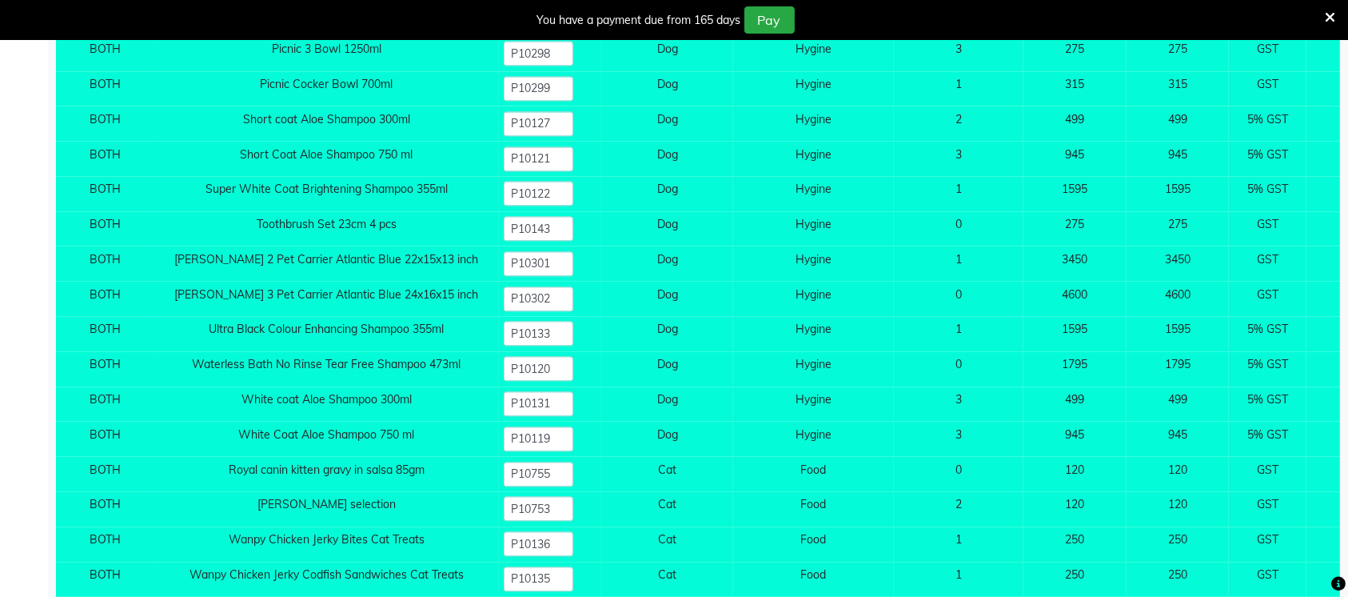
scroll to position [15880, 0]
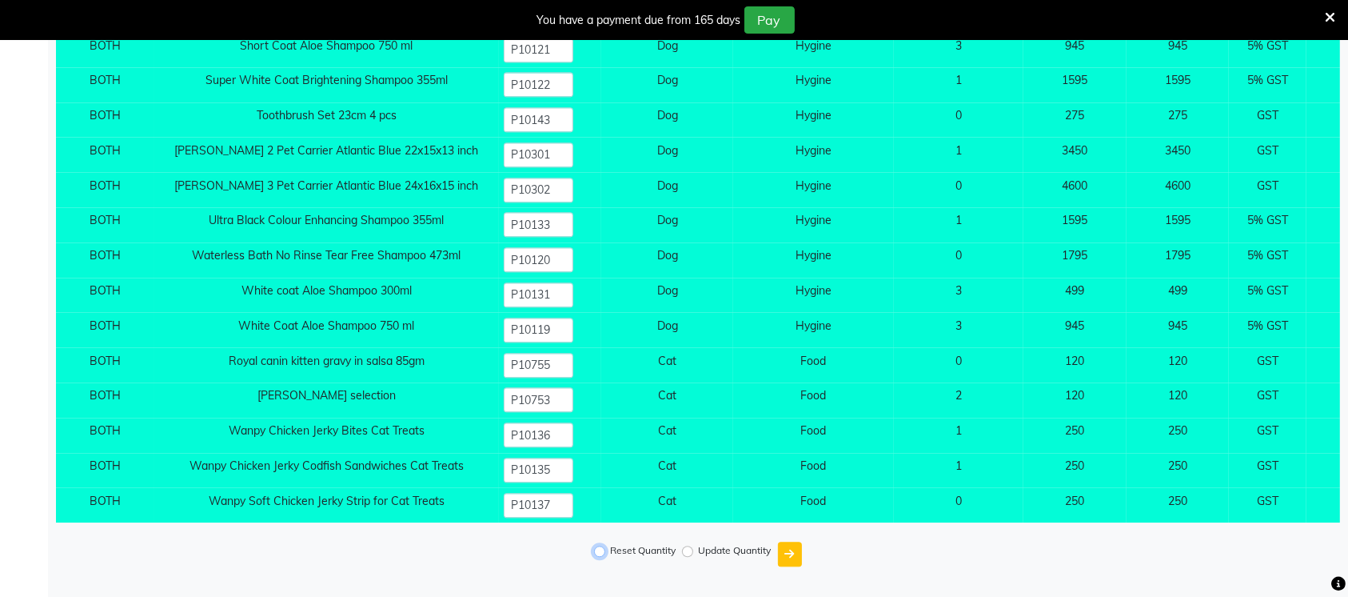
click at [601, 549] on input "Reset Quantity" at bounding box center [599, 550] width 11 height 11
radio input "true"
click at [793, 548] on icon "submit" at bounding box center [790, 553] width 10 height 11
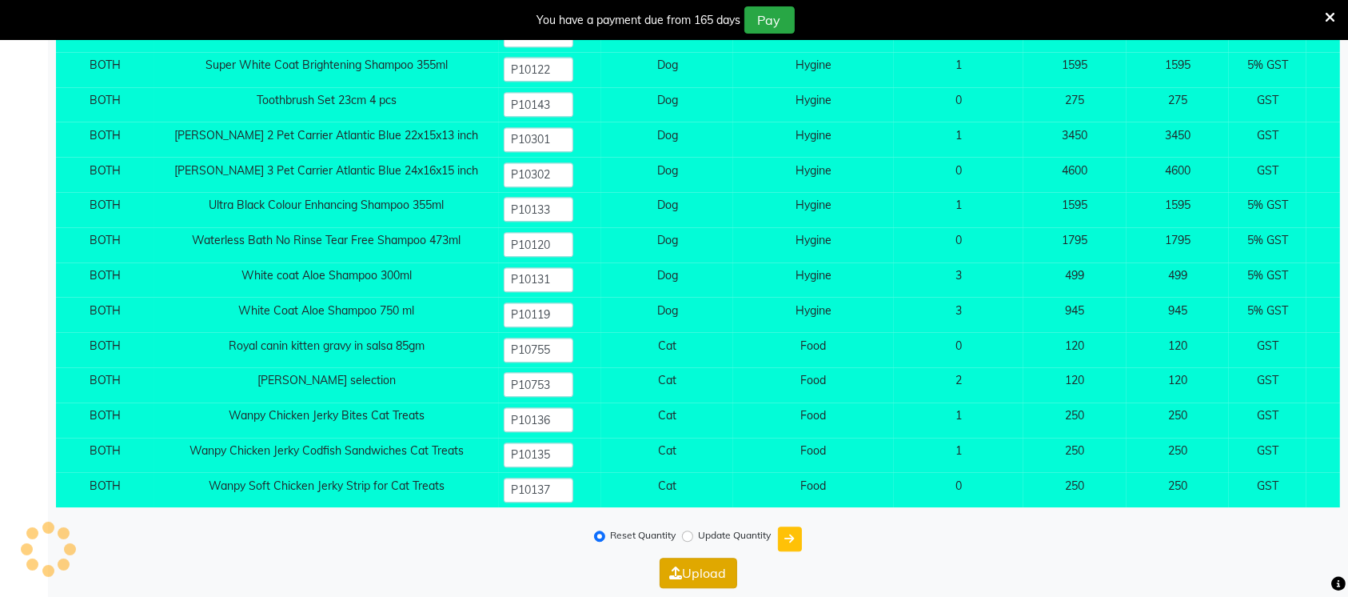
click at [709, 579] on button "Upload" at bounding box center [699, 572] width 78 height 30
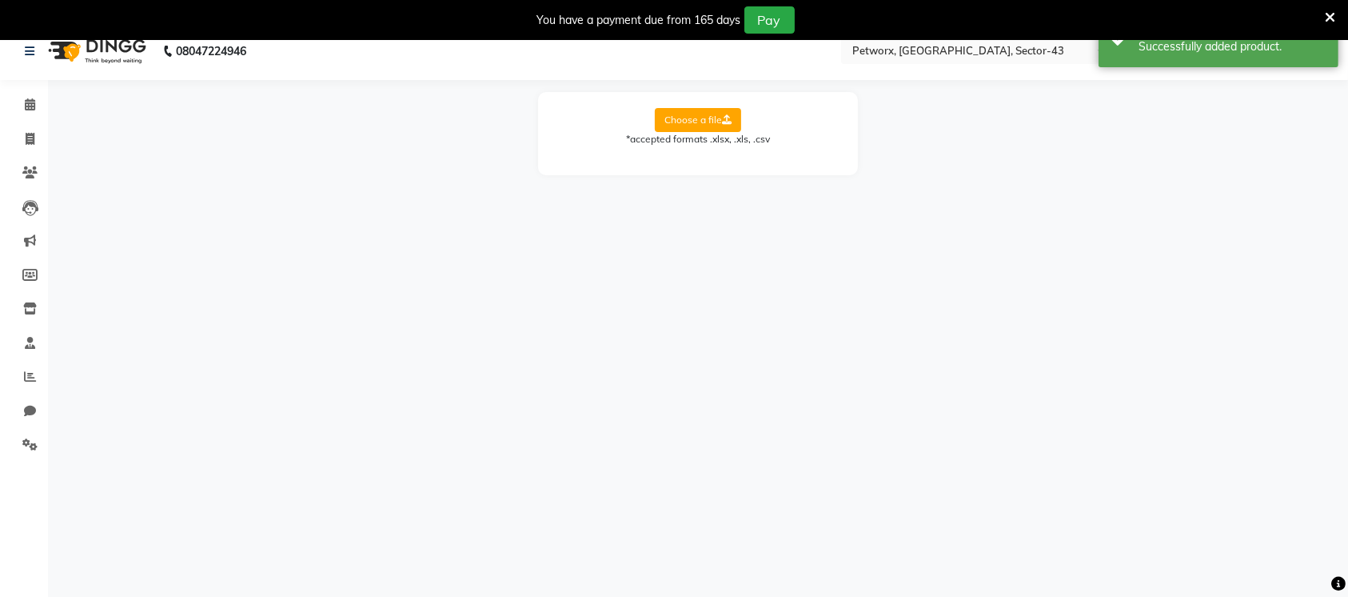
scroll to position [0, 0]
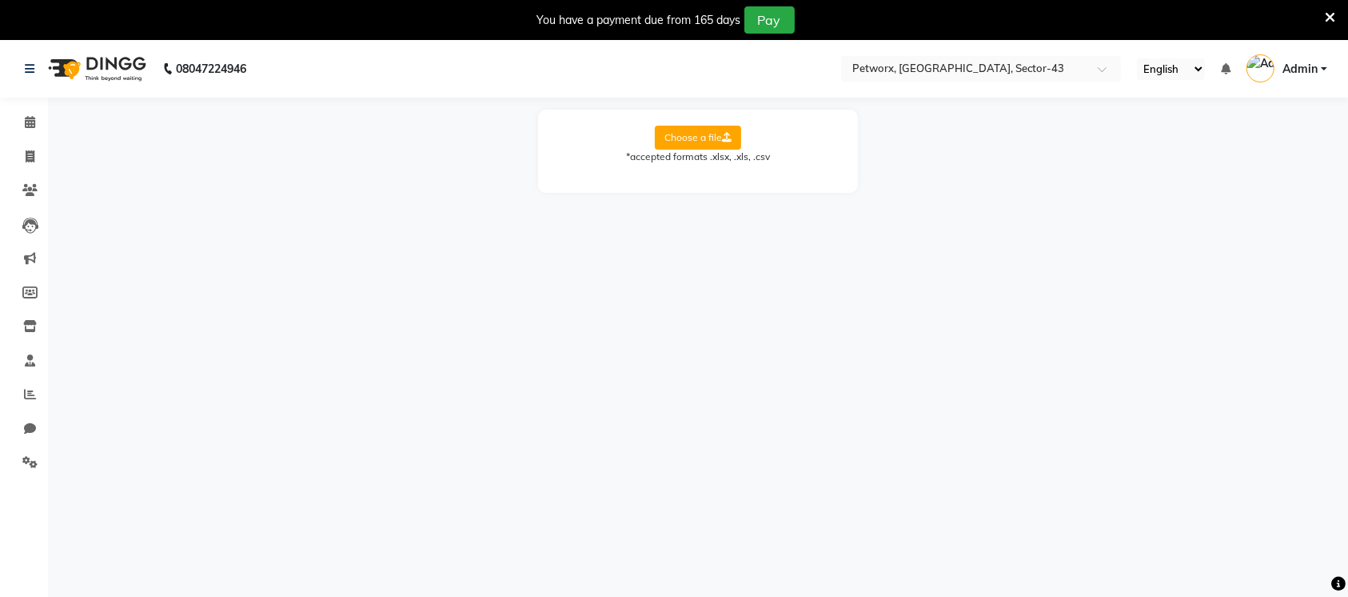
click at [874, 242] on div "08047224946 Select Location × Petworx, [GEOGRAPHIC_DATA], Sector-43 English ENG…" at bounding box center [674, 338] width 1348 height 597
click at [833, 286] on div "08047224946 Select Location × Petworx, [GEOGRAPHIC_DATA], Sector-43 English ENG…" at bounding box center [674, 338] width 1348 height 597
